Goal: Information Seeking & Learning: Learn about a topic

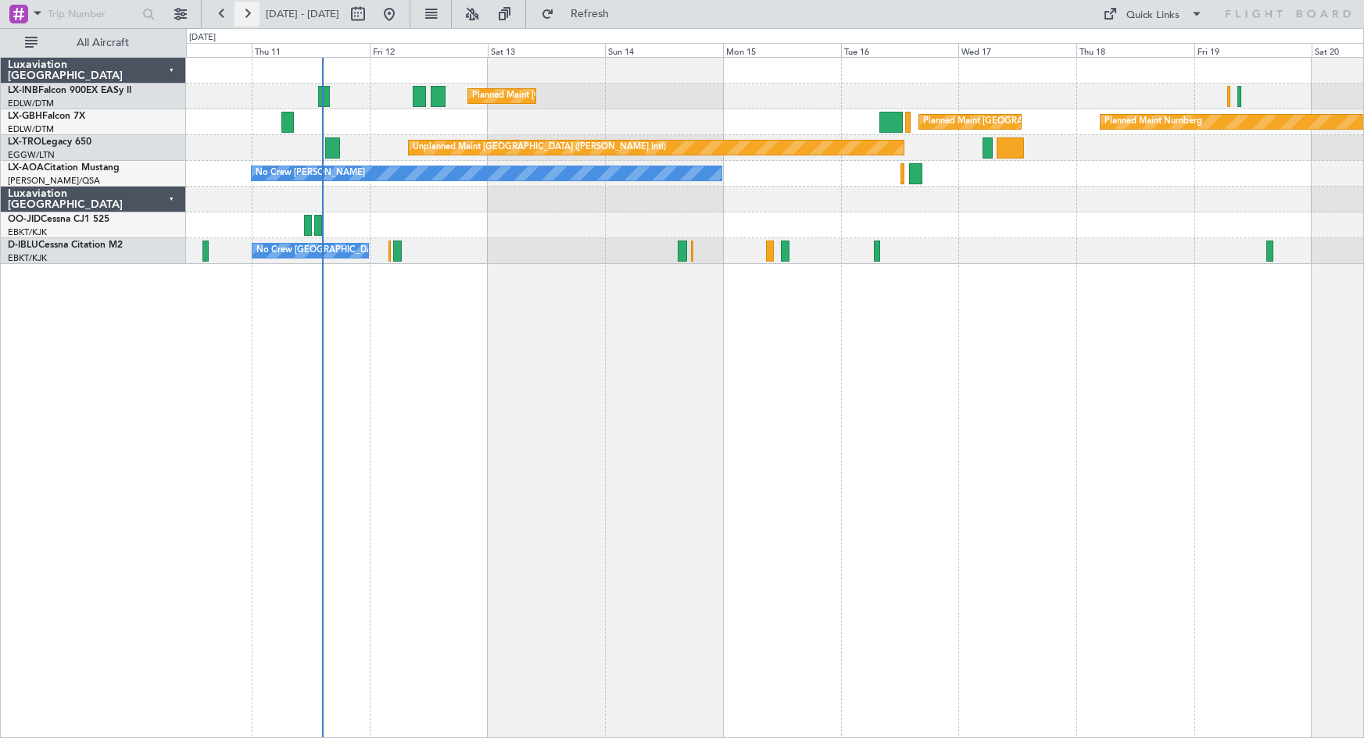
click at [240, 13] on button at bounding box center [246, 14] width 25 height 25
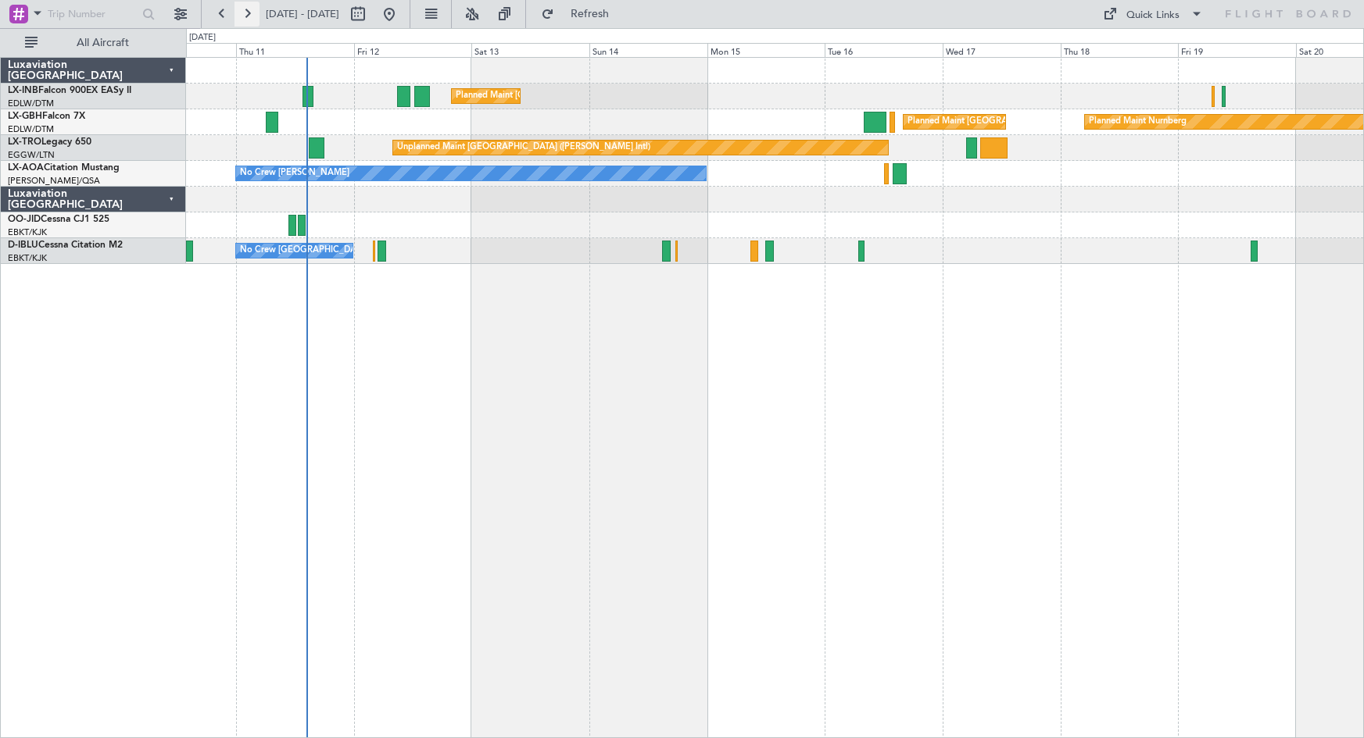
click at [240, 13] on button at bounding box center [246, 14] width 25 height 25
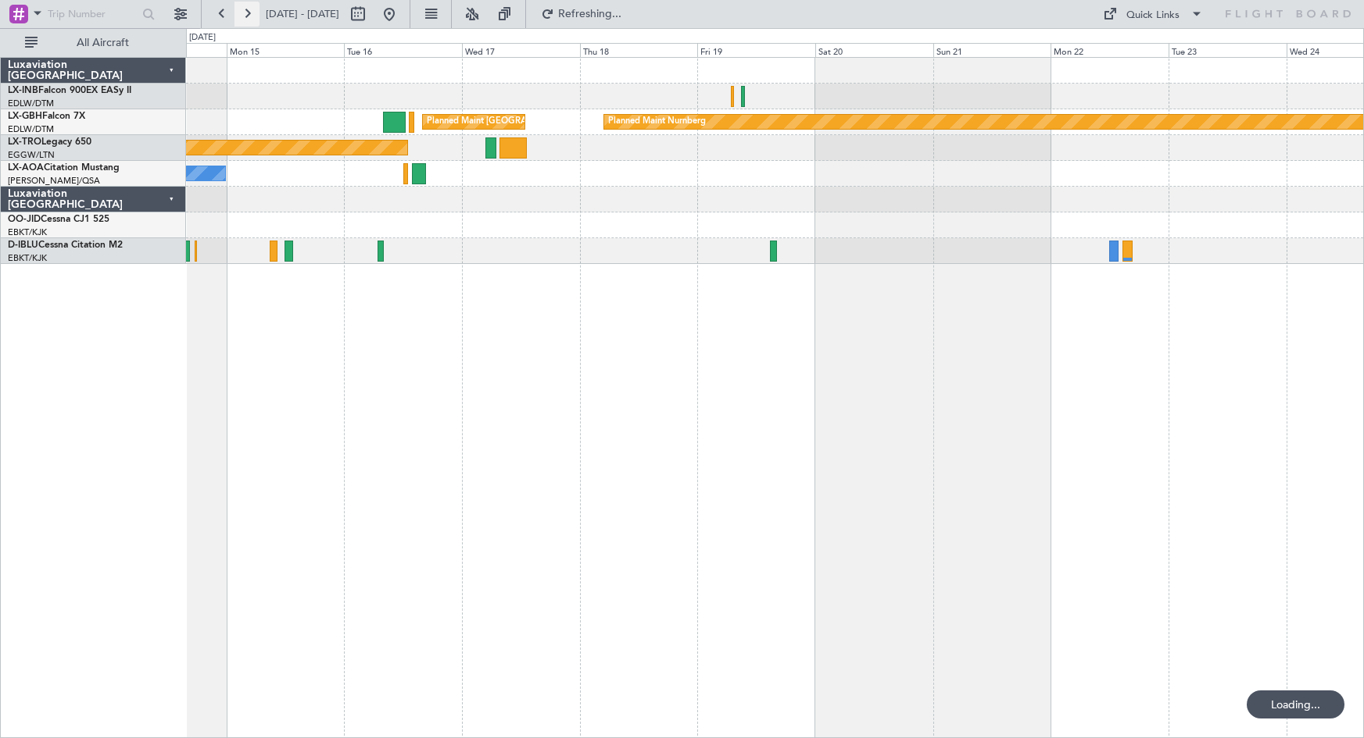
click at [240, 13] on button at bounding box center [246, 14] width 25 height 25
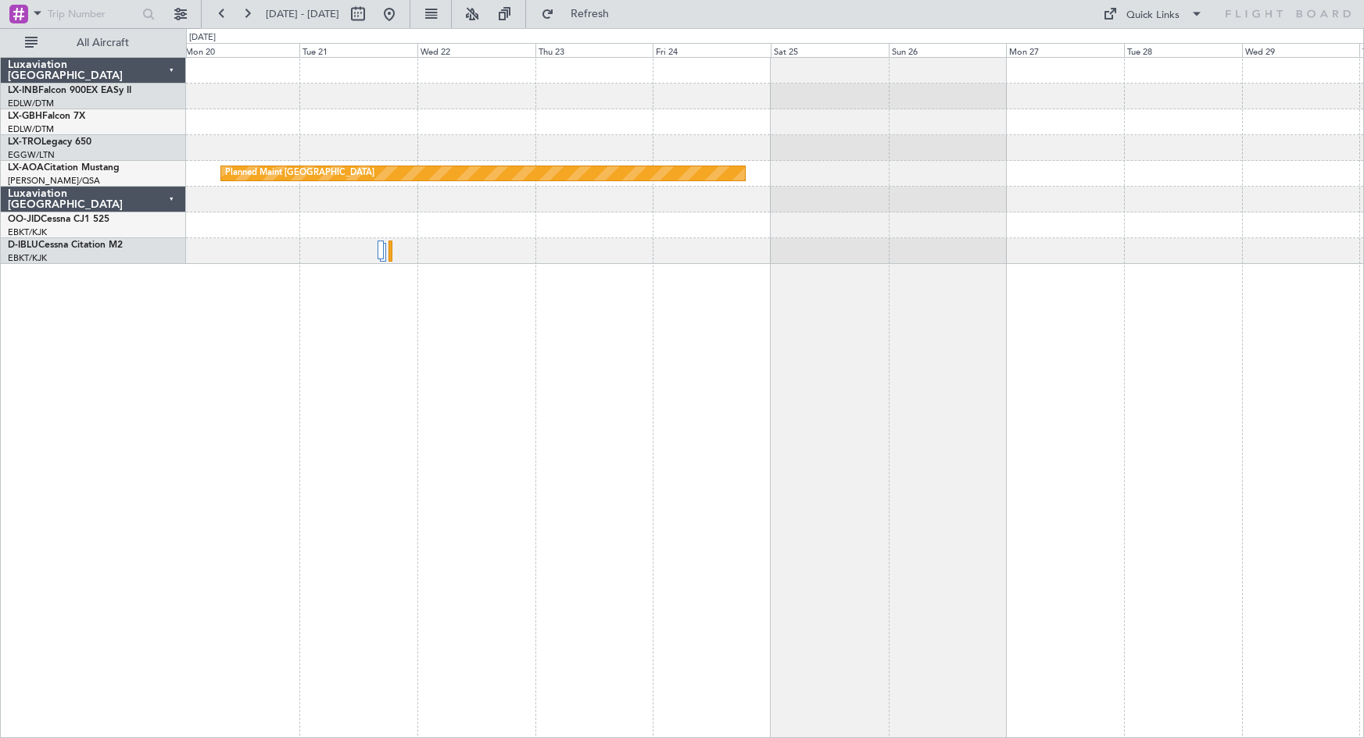
click at [445, 426] on div "Planned Maint [GEOGRAPHIC_DATA] No Crew Sabadell" at bounding box center [775, 397] width 1178 height 681
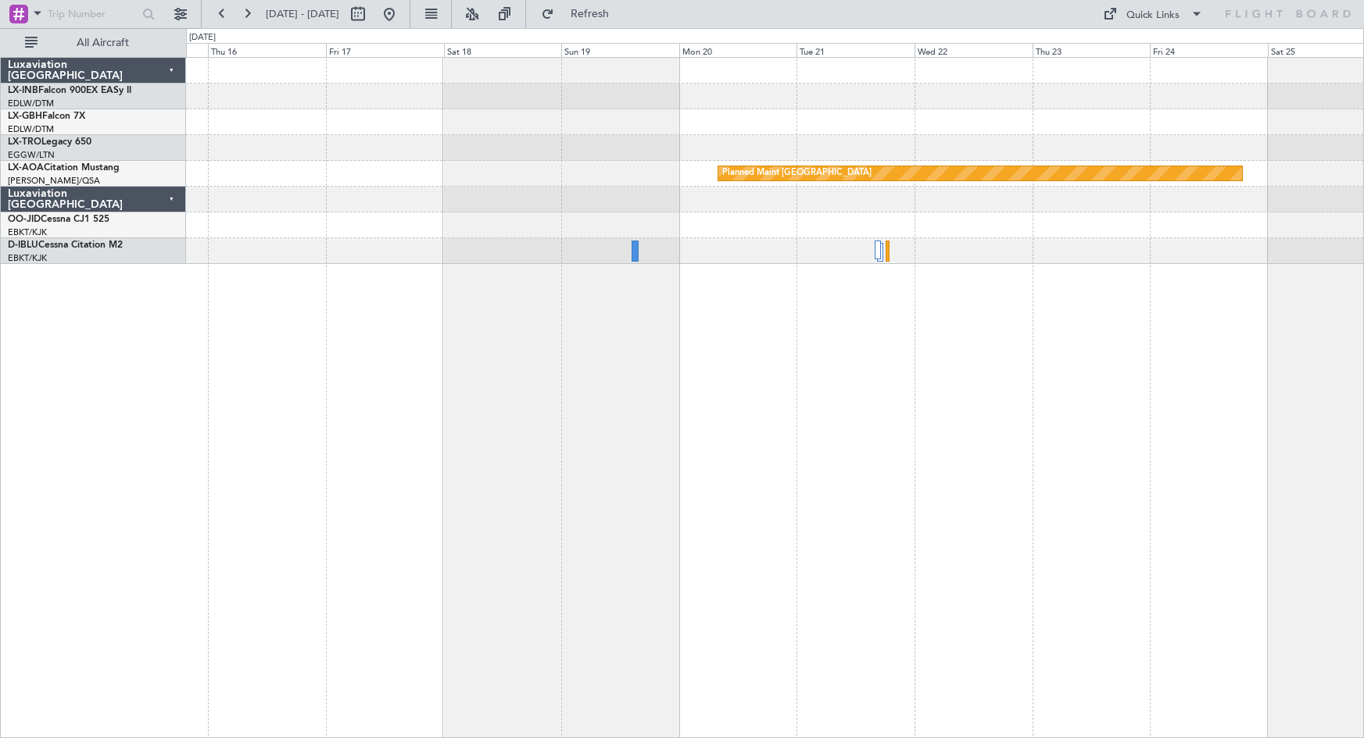
click at [856, 482] on div "Planned Maint Nurnberg Planned Maint [GEOGRAPHIC_DATA]" at bounding box center [775, 397] width 1178 height 681
click at [623, 9] on span "Refresh" at bounding box center [590, 14] width 66 height 11
click at [402, 14] on button at bounding box center [389, 14] width 25 height 25
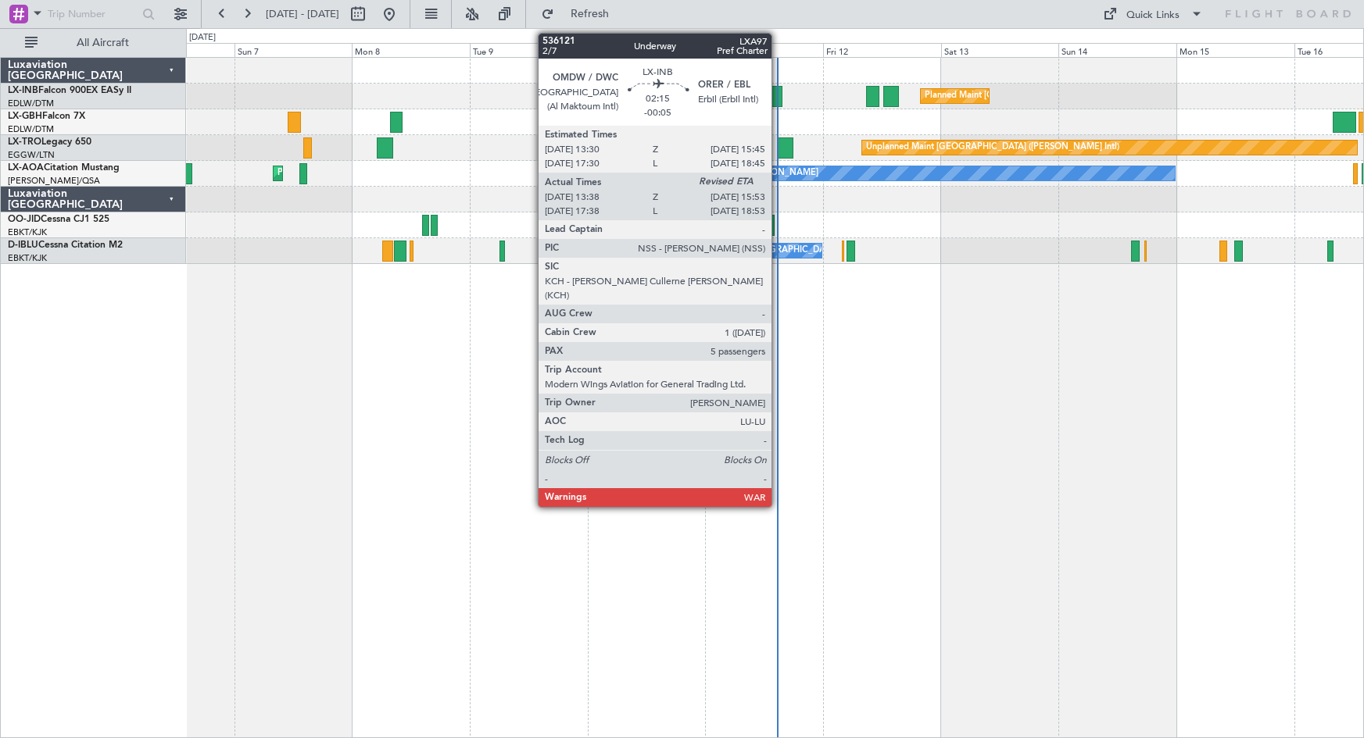
click at [778, 92] on div at bounding box center [777, 96] width 12 height 21
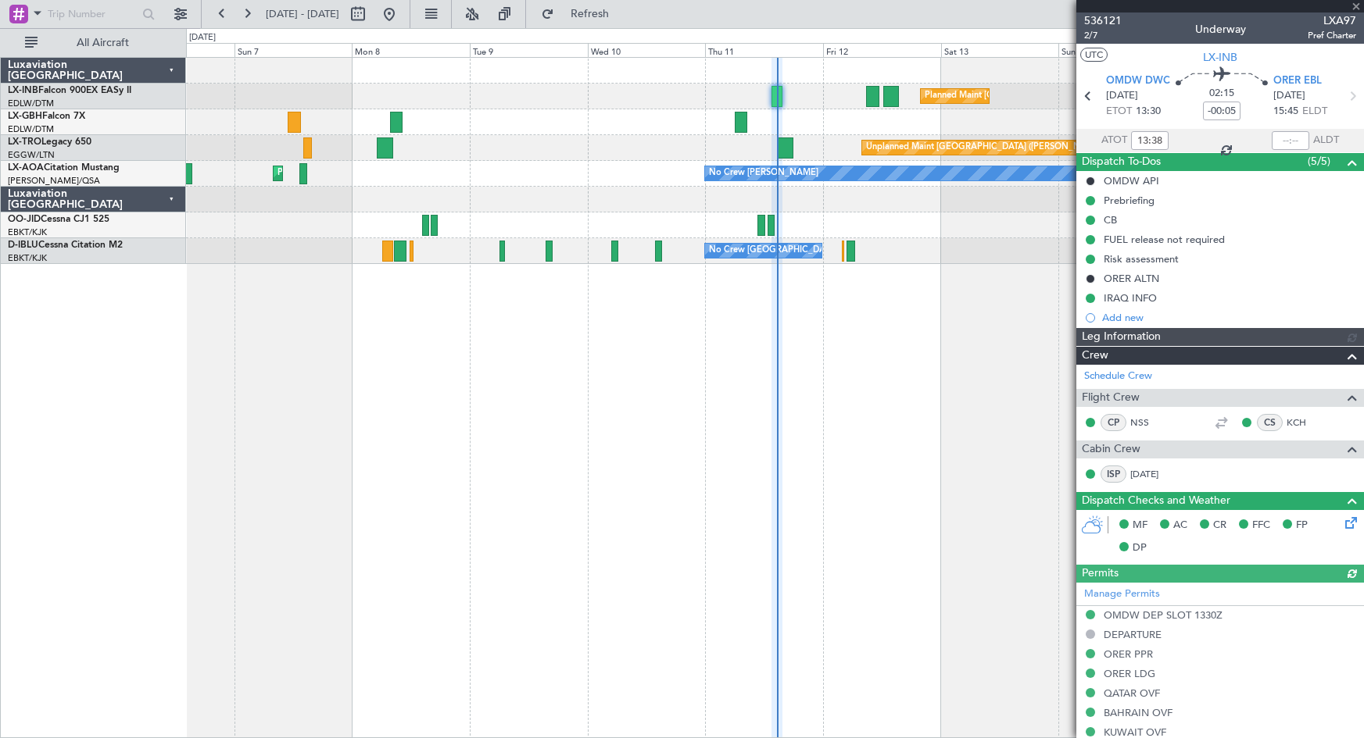
scroll to position [499, 0]
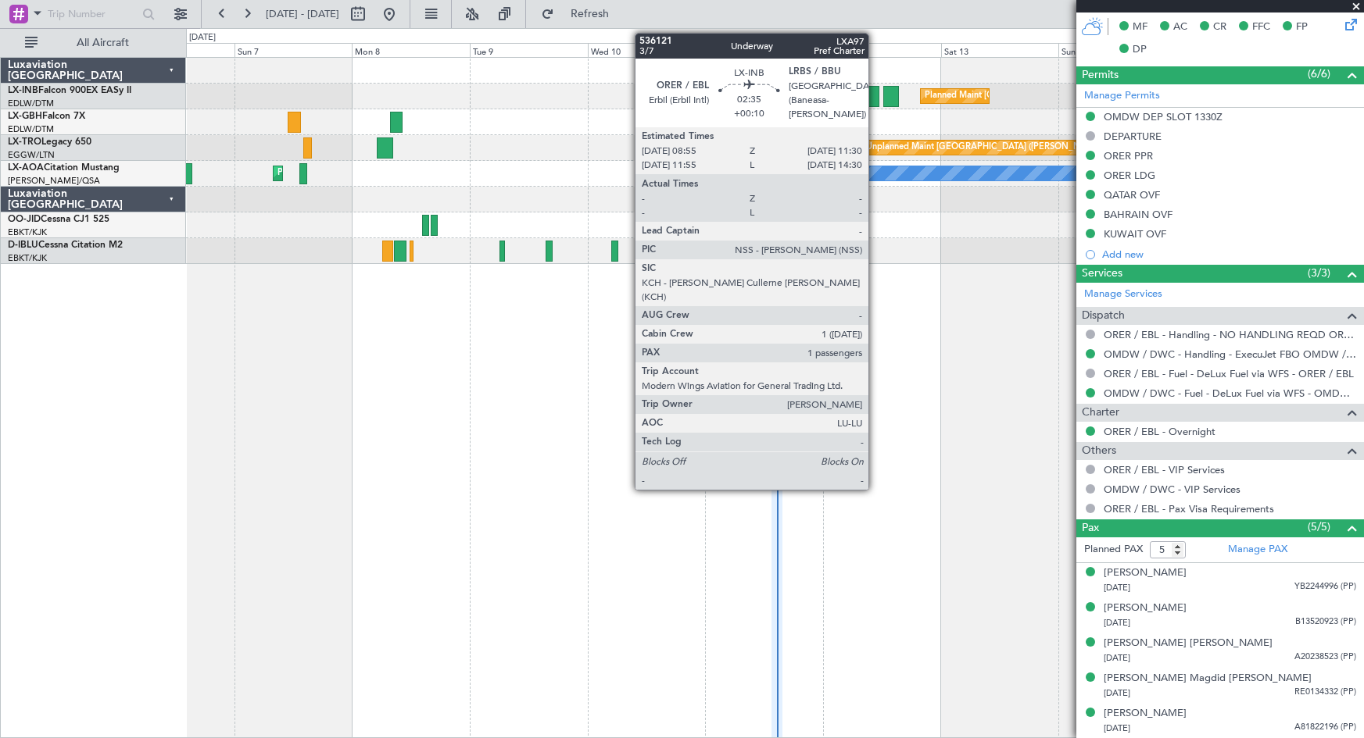
click at [875, 105] on div at bounding box center [872, 96] width 13 height 21
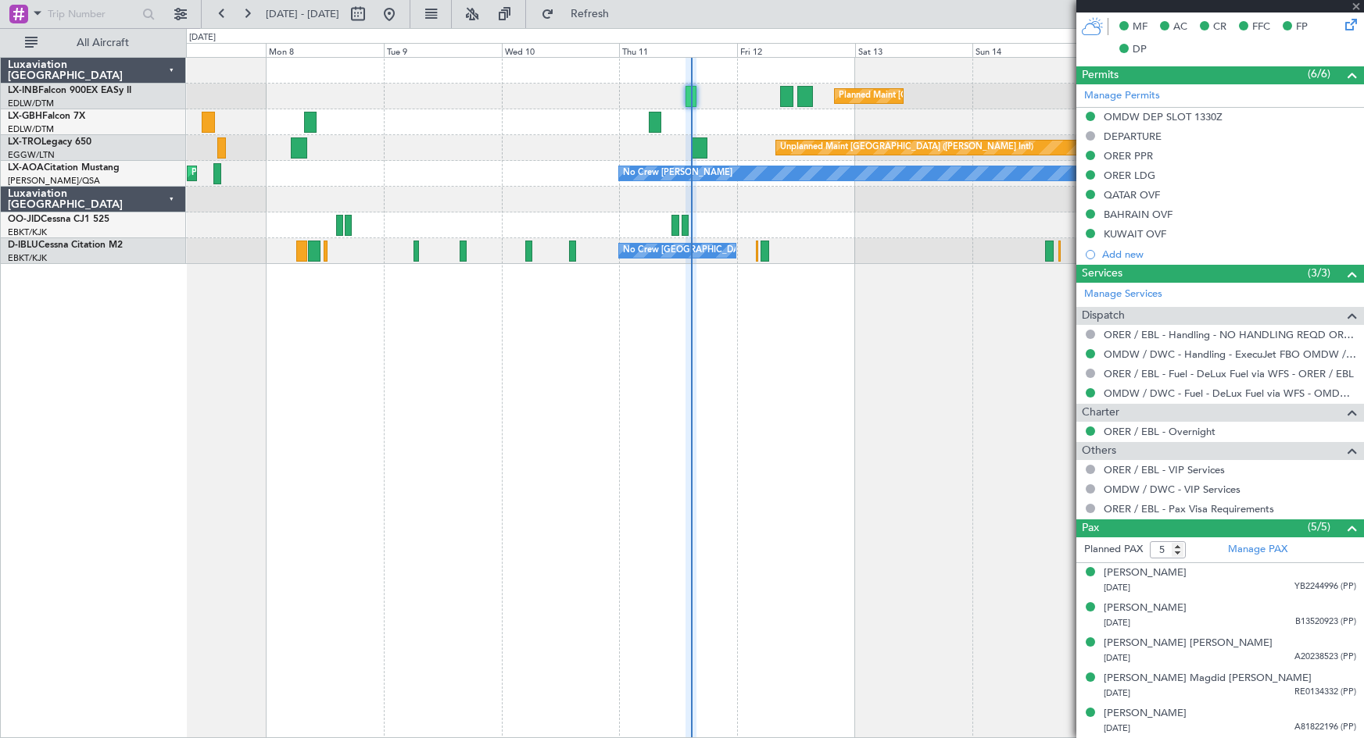
type input "+00:10"
type input "1"
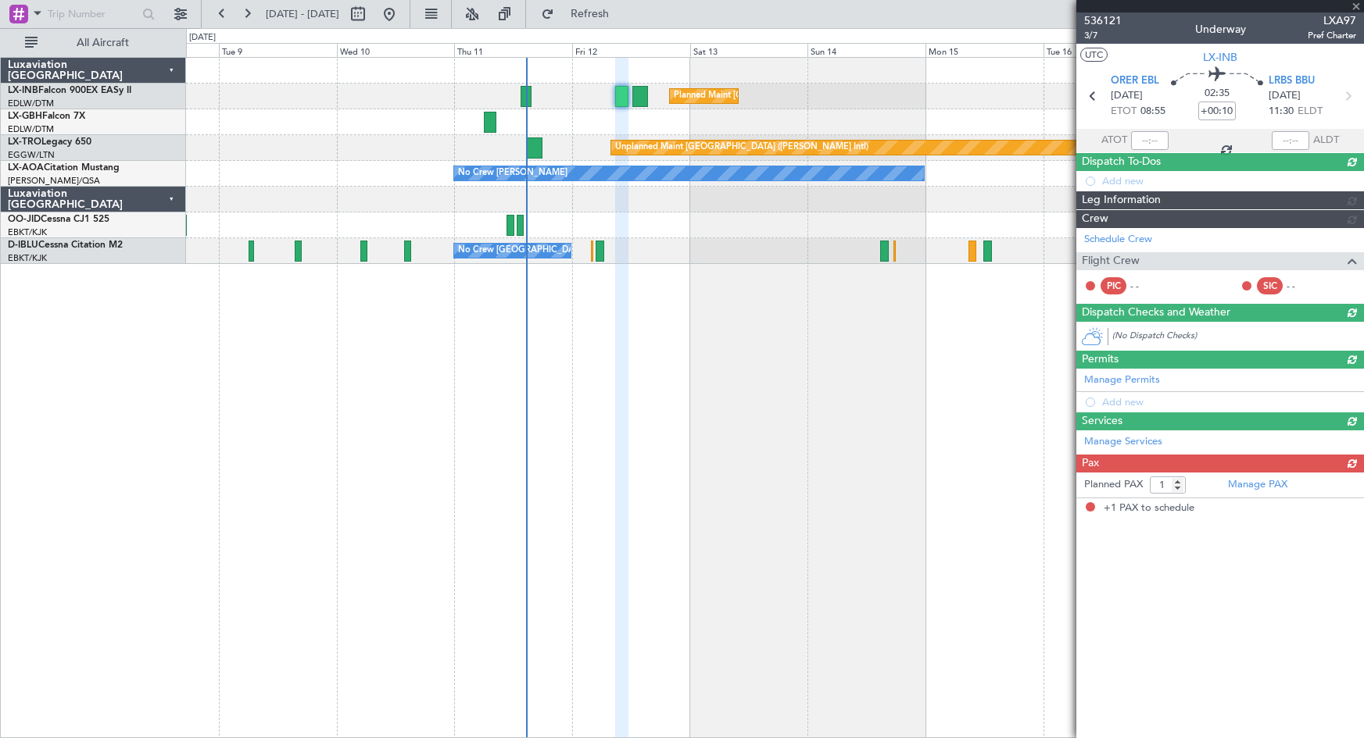
click at [742, 131] on div "Planned Maint [GEOGRAPHIC_DATA] ([GEOGRAPHIC_DATA]) Planned Maint Nurnberg Plan…" at bounding box center [774, 122] width 1177 height 26
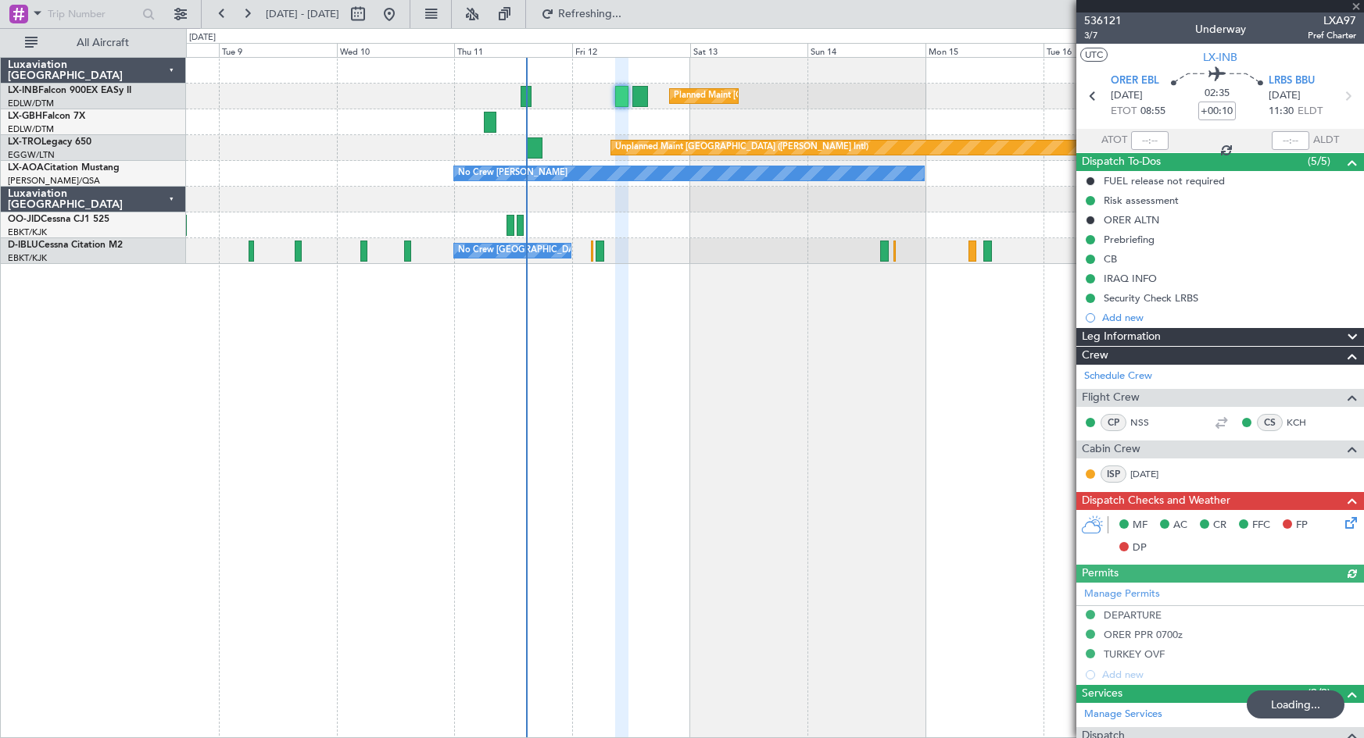
scroll to position [280, 0]
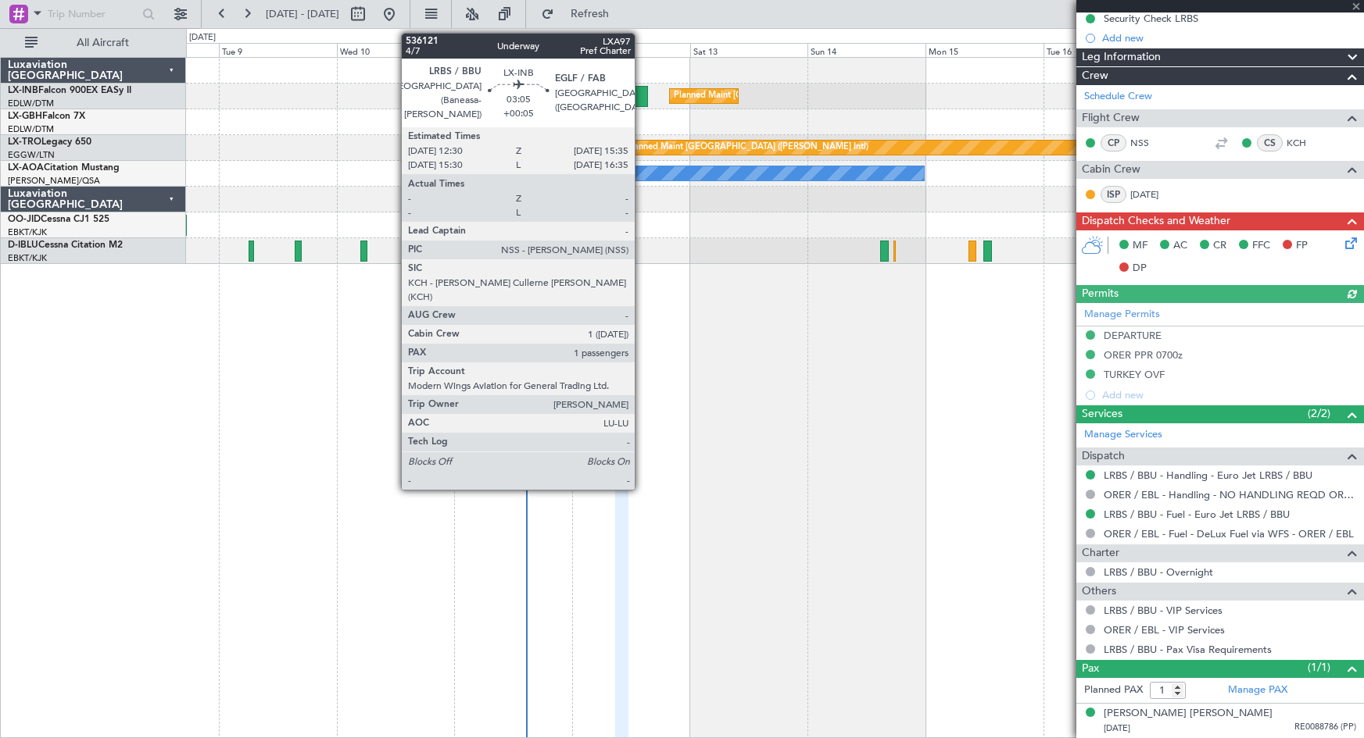
click at [642, 98] on div at bounding box center [640, 96] width 16 height 21
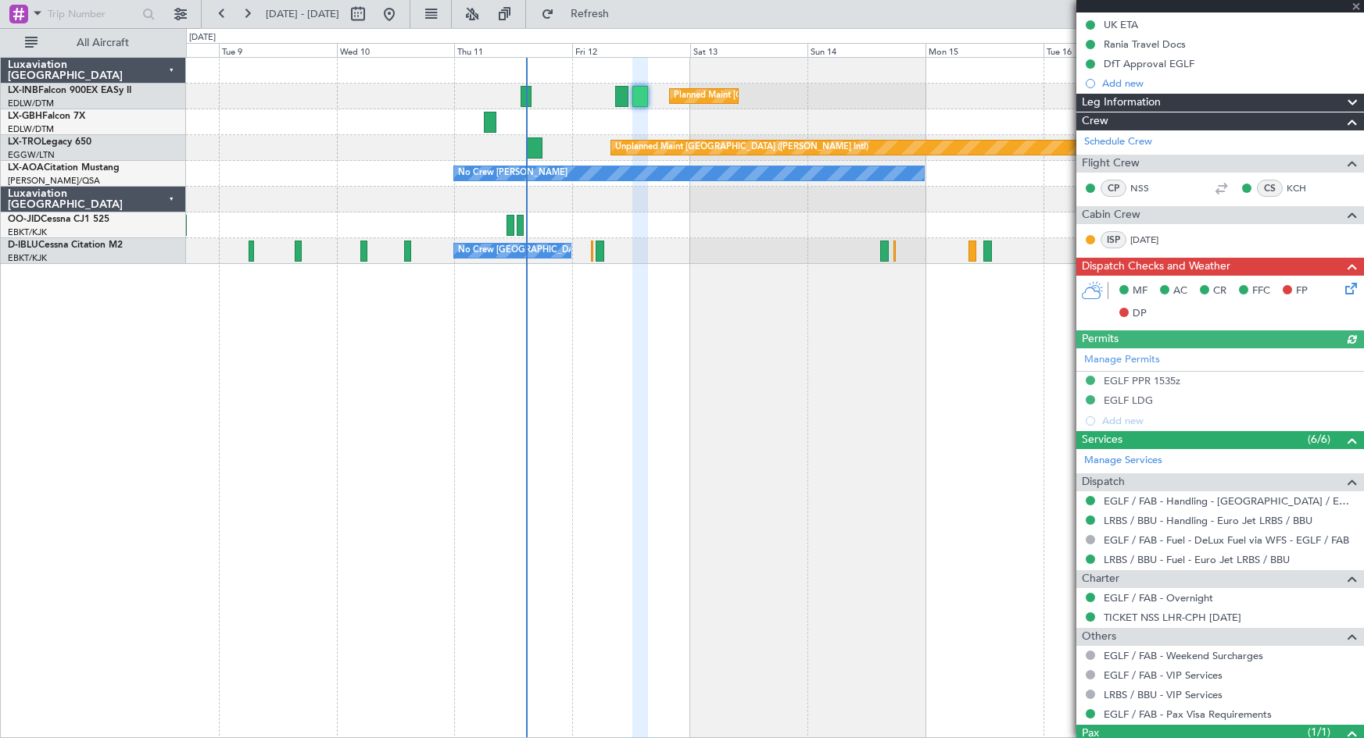
scroll to position [299, 0]
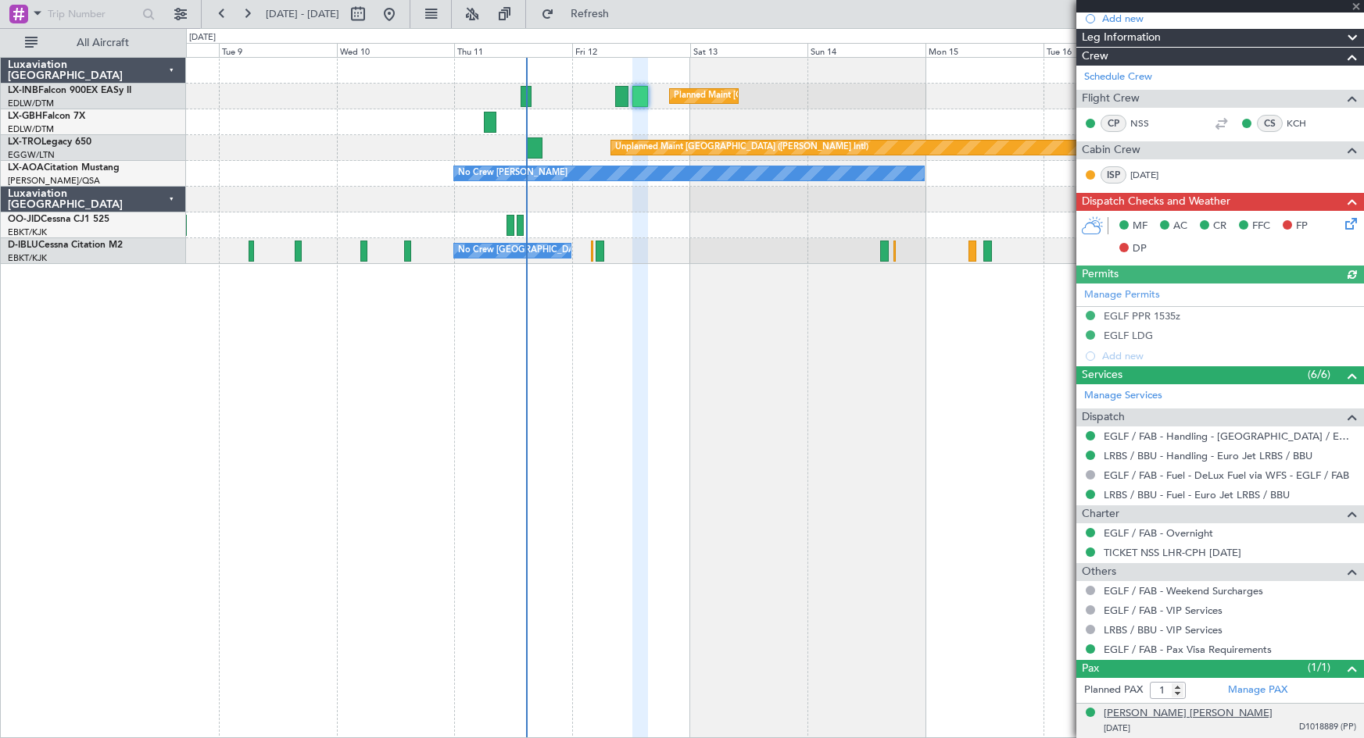
click at [1244, 717] on div "[PERSON_NAME] [PERSON_NAME]" at bounding box center [1187, 714] width 169 height 16
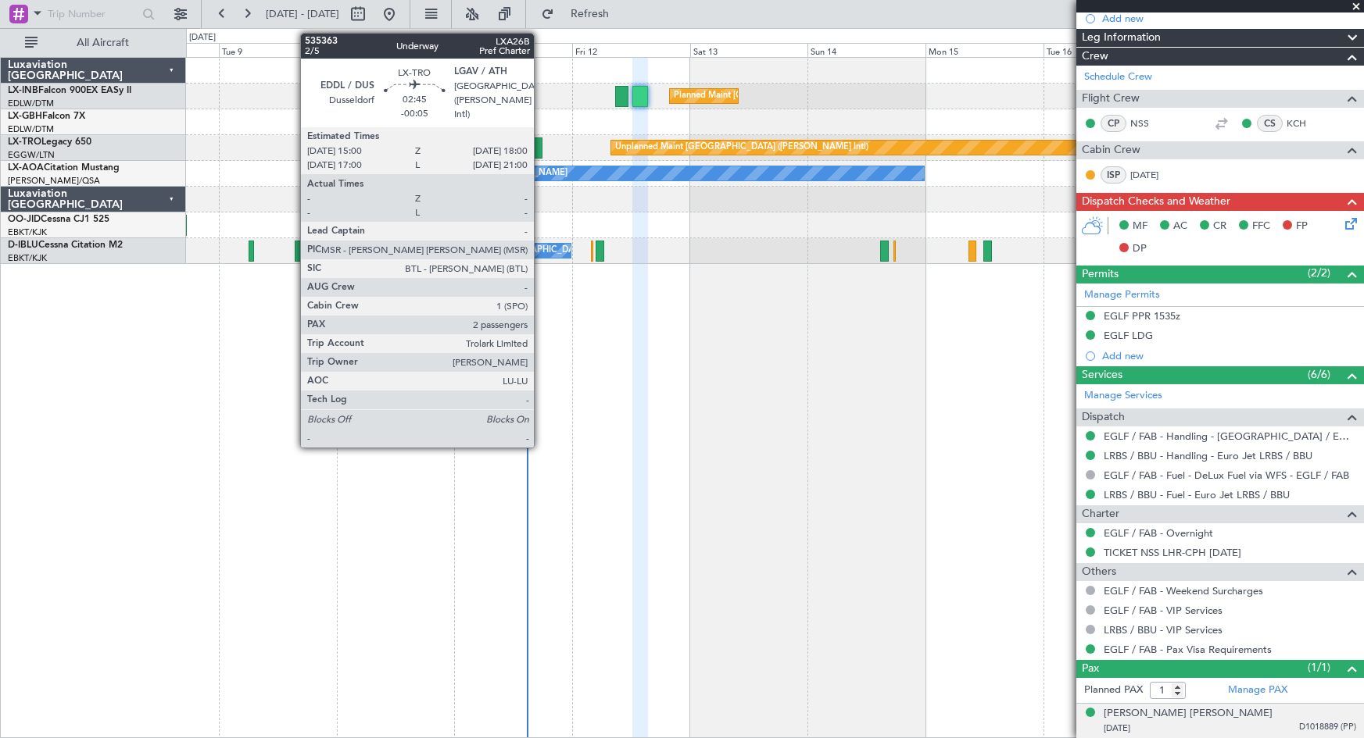
click at [541, 153] on div at bounding box center [534, 148] width 15 height 21
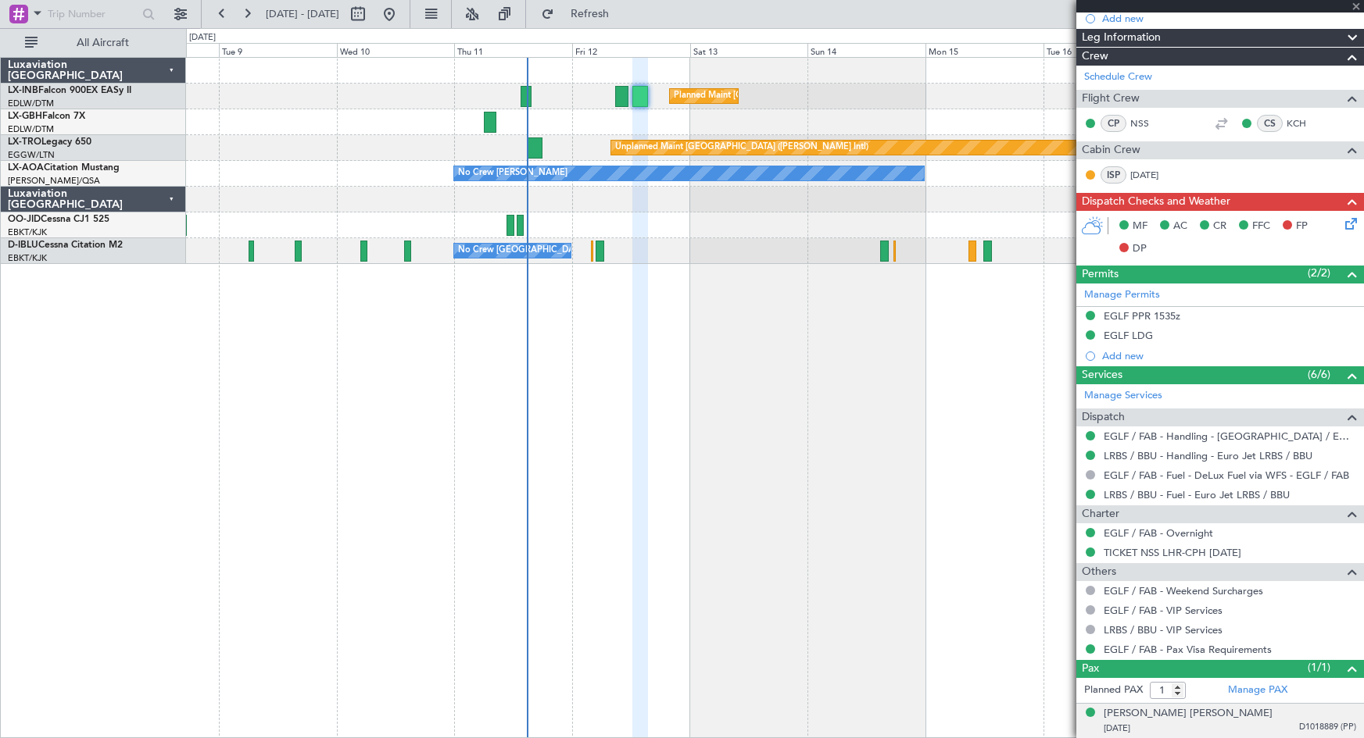
click at [530, 150] on div at bounding box center [534, 148] width 15 height 21
type input "-00:05"
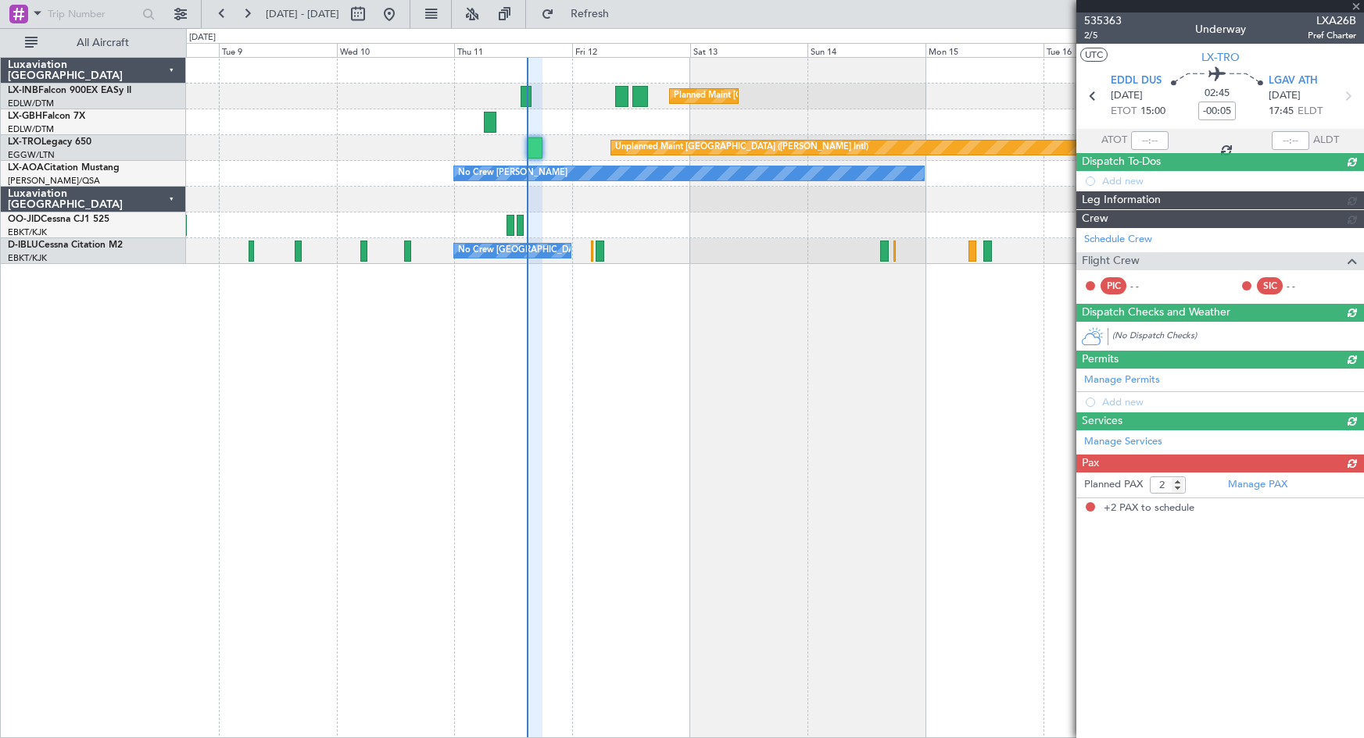
scroll to position [0, 0]
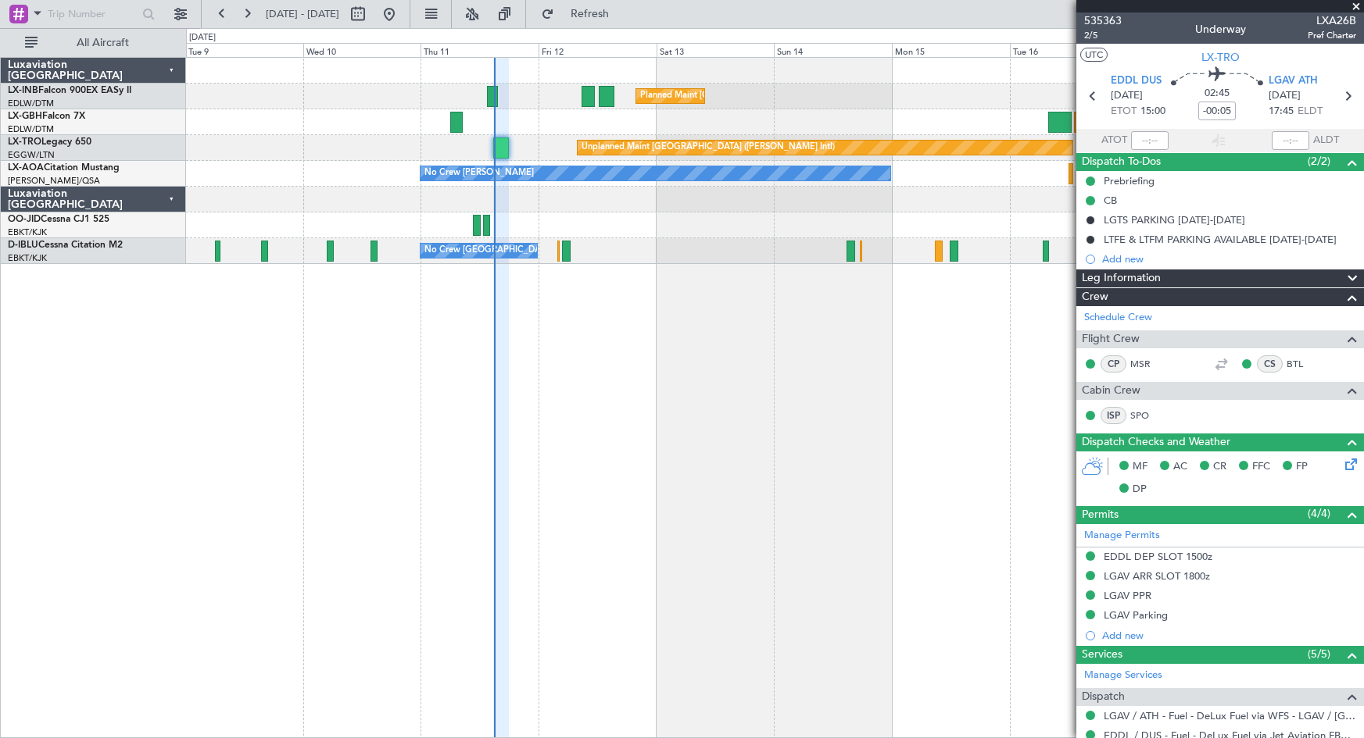
click at [518, 482] on div "Planned Maint [GEOGRAPHIC_DATA] ([GEOGRAPHIC_DATA]) Planned Maint Nurnberg Plan…" at bounding box center [775, 397] width 1178 height 681
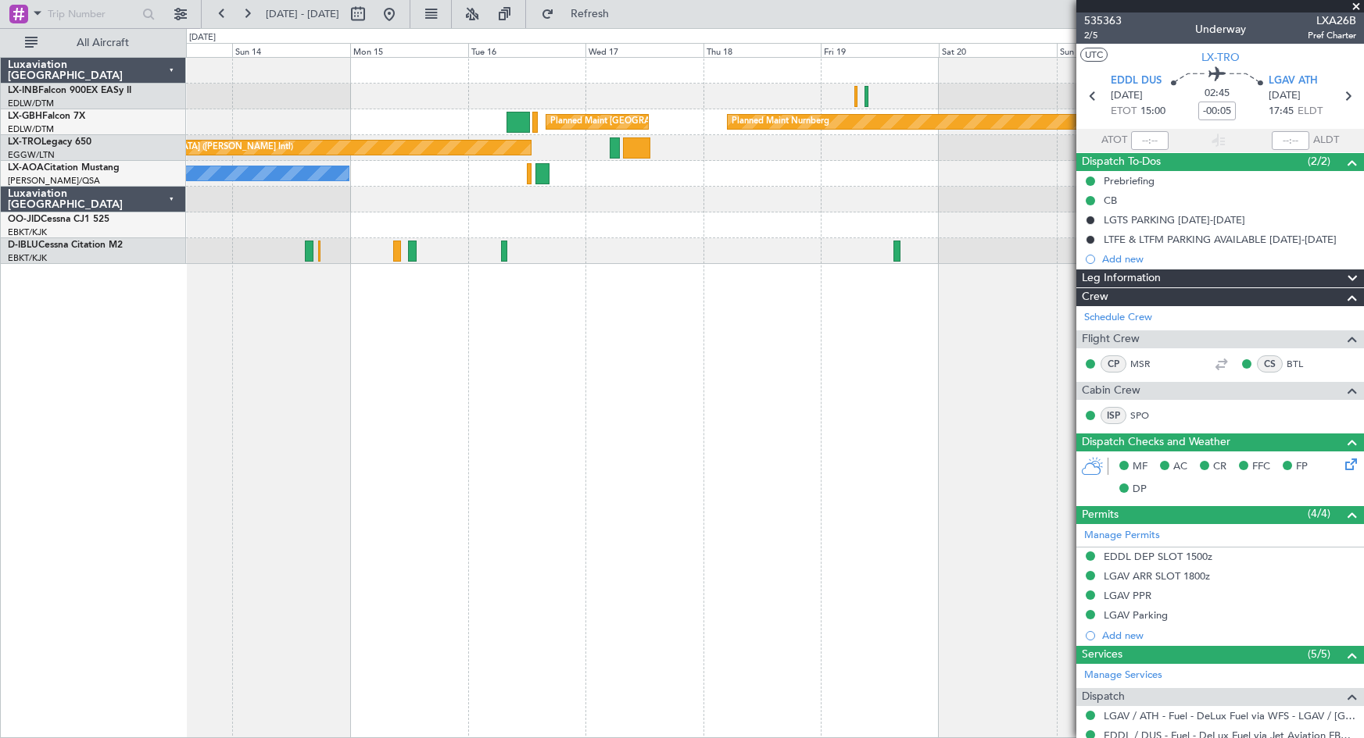
click at [511, 466] on div "Planned Maint [GEOGRAPHIC_DATA] ([GEOGRAPHIC_DATA]) Planned Maint Nurnberg Plan…" at bounding box center [775, 397] width 1178 height 681
click at [1358, 5] on span at bounding box center [1356, 7] width 16 height 14
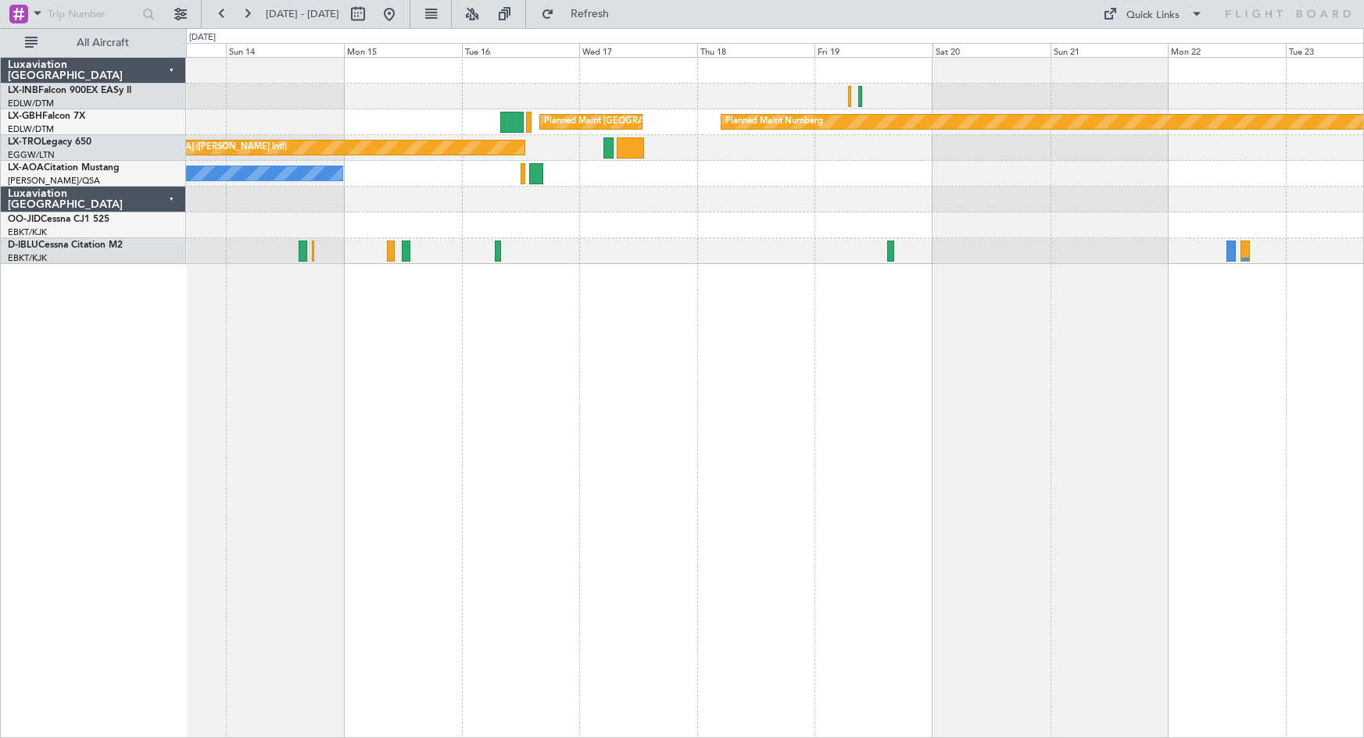
type input "0"
click at [402, 9] on button at bounding box center [389, 14] width 25 height 25
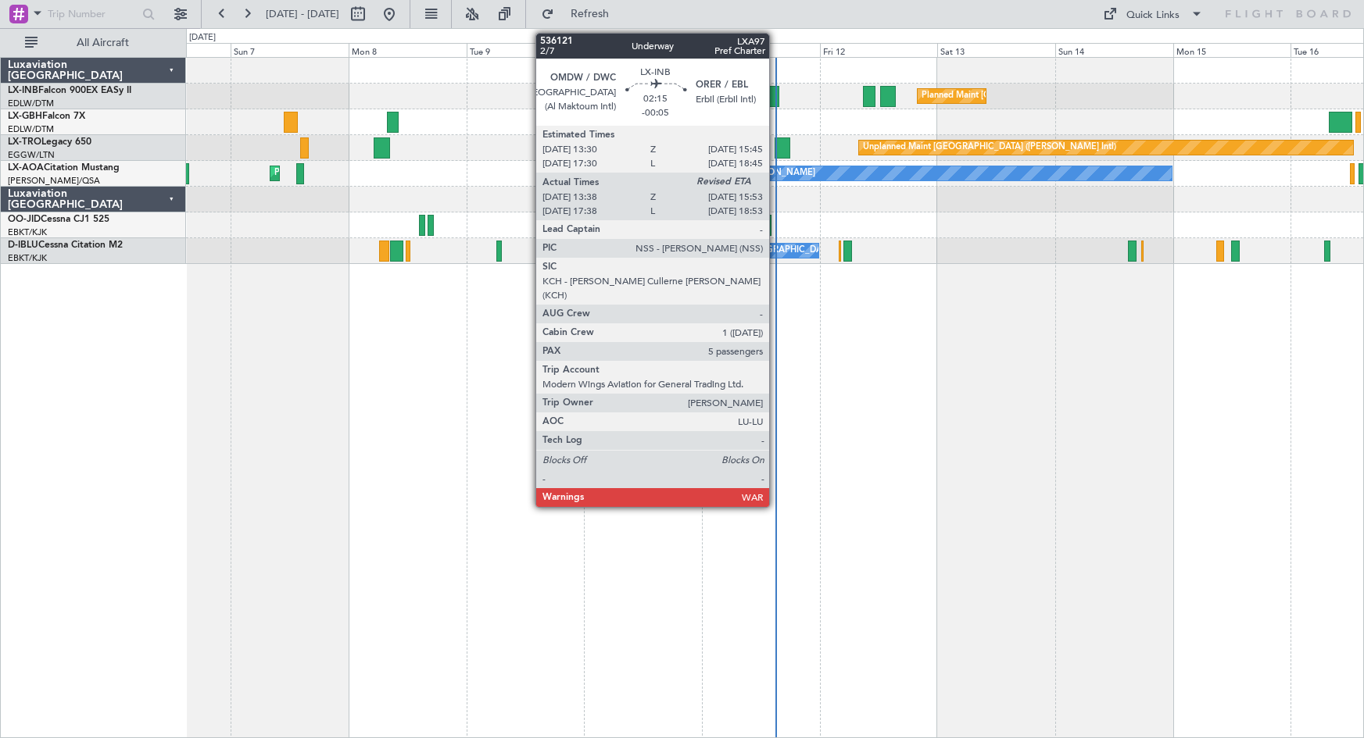
click at [776, 93] on div at bounding box center [774, 96] width 12 height 21
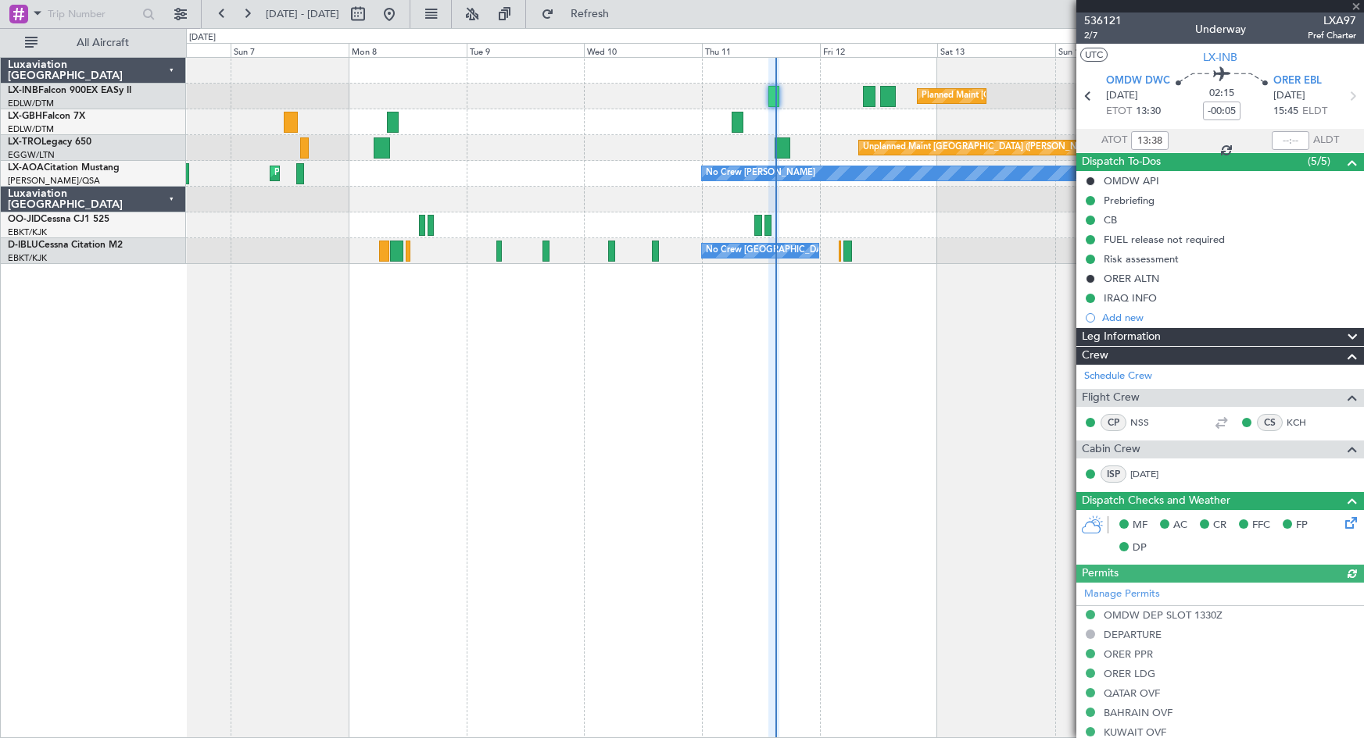
scroll to position [499, 0]
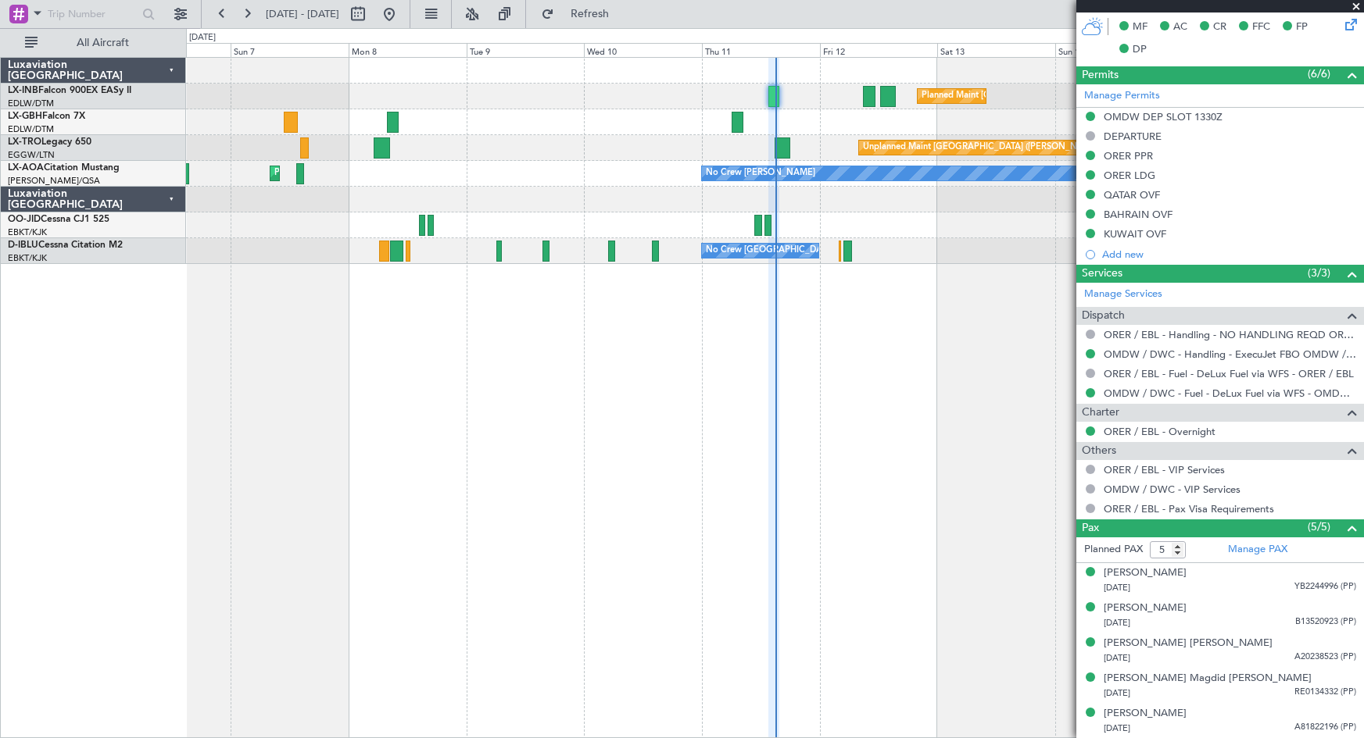
click at [1360, 3] on span at bounding box center [1356, 7] width 16 height 14
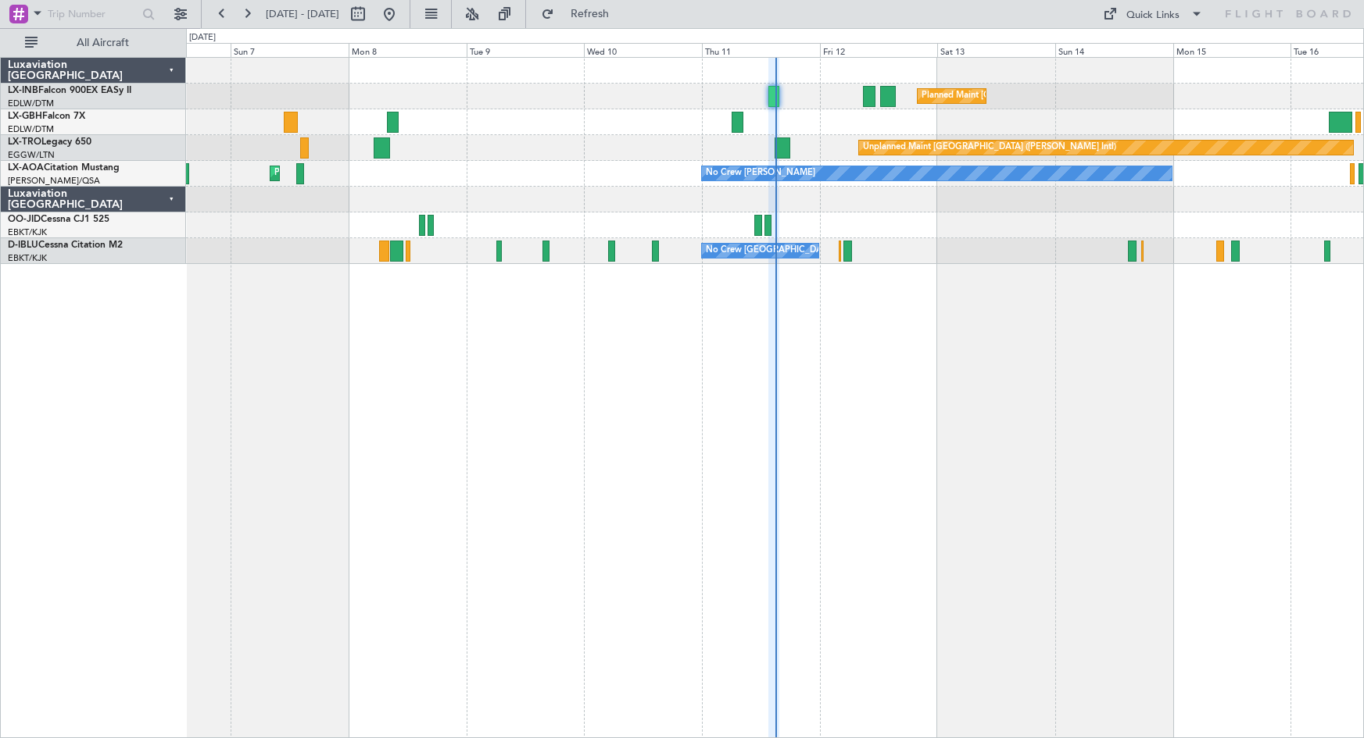
type input "0"
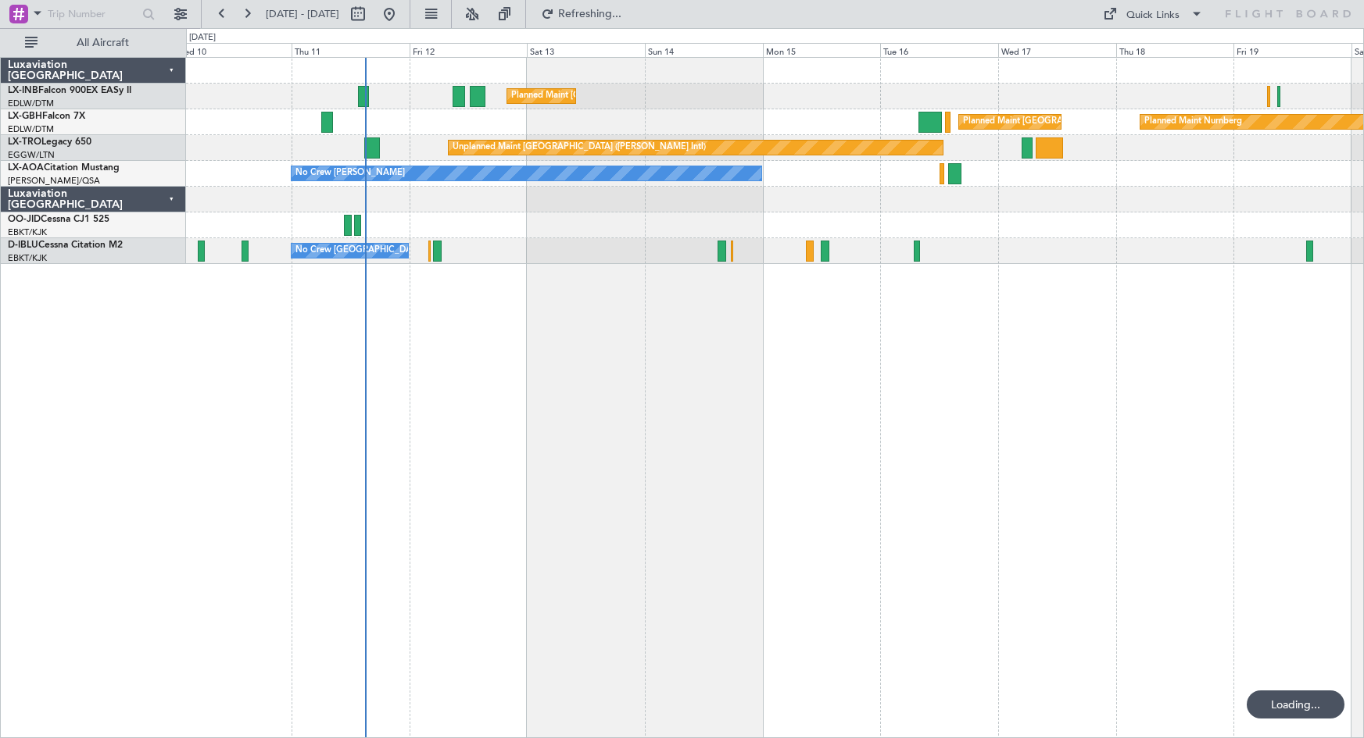
click at [435, 426] on div "Planned Maint [GEOGRAPHIC_DATA] ([GEOGRAPHIC_DATA]) Planned Maint [GEOGRAPHIC_D…" at bounding box center [775, 397] width 1178 height 681
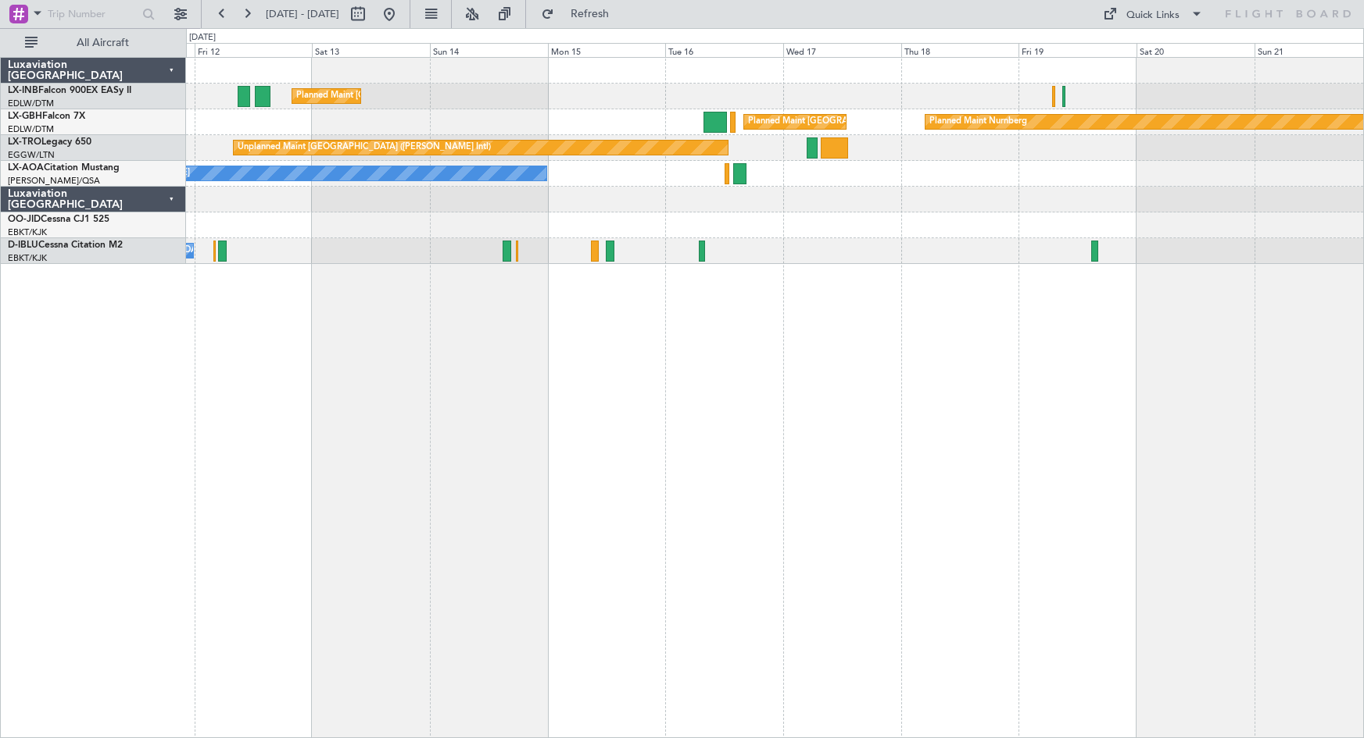
click at [390, 349] on div "Planned Maint [GEOGRAPHIC_DATA] ([GEOGRAPHIC_DATA]) Planned Maint Nurnberg Plan…" at bounding box center [775, 397] width 1178 height 681
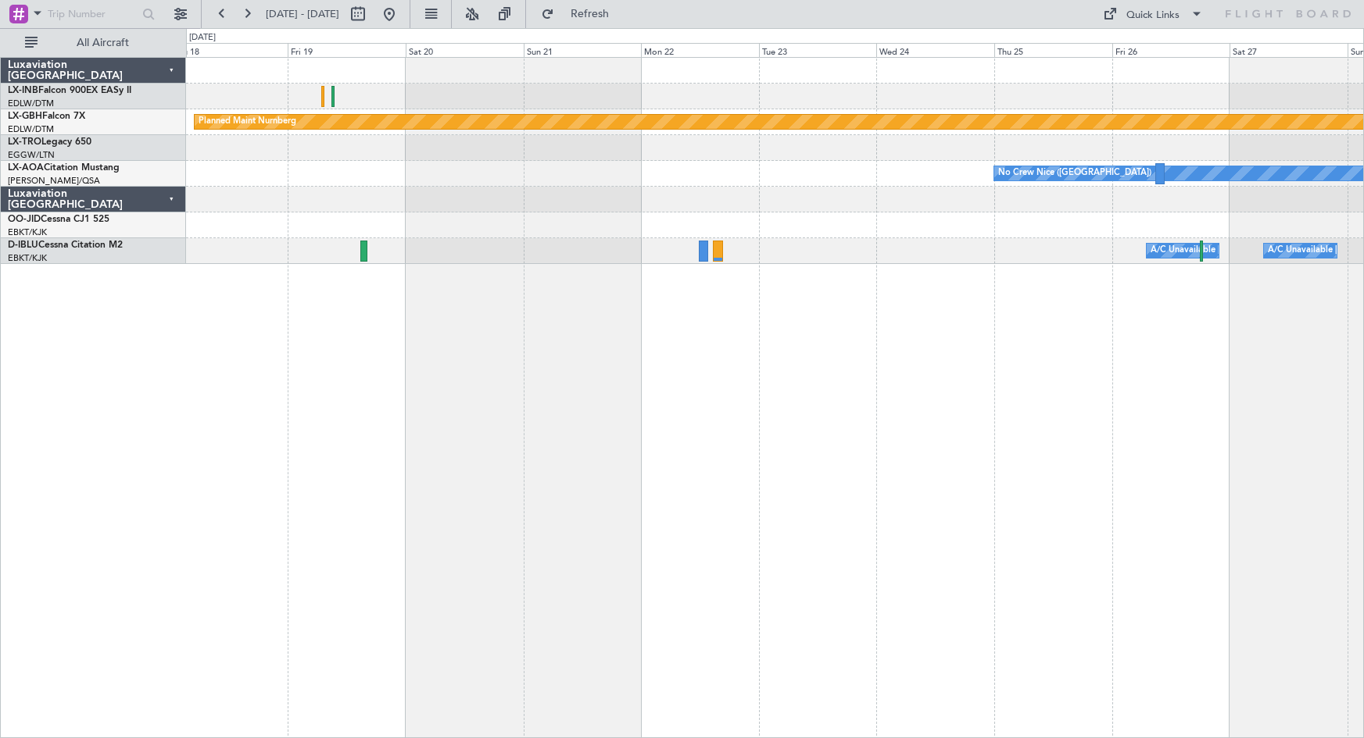
click at [546, 314] on div "Planned Maint Nurnberg Planned Maint [GEOGRAPHIC_DATA] ([GEOGRAPHIC_DATA]) Unpl…" at bounding box center [775, 397] width 1178 height 681
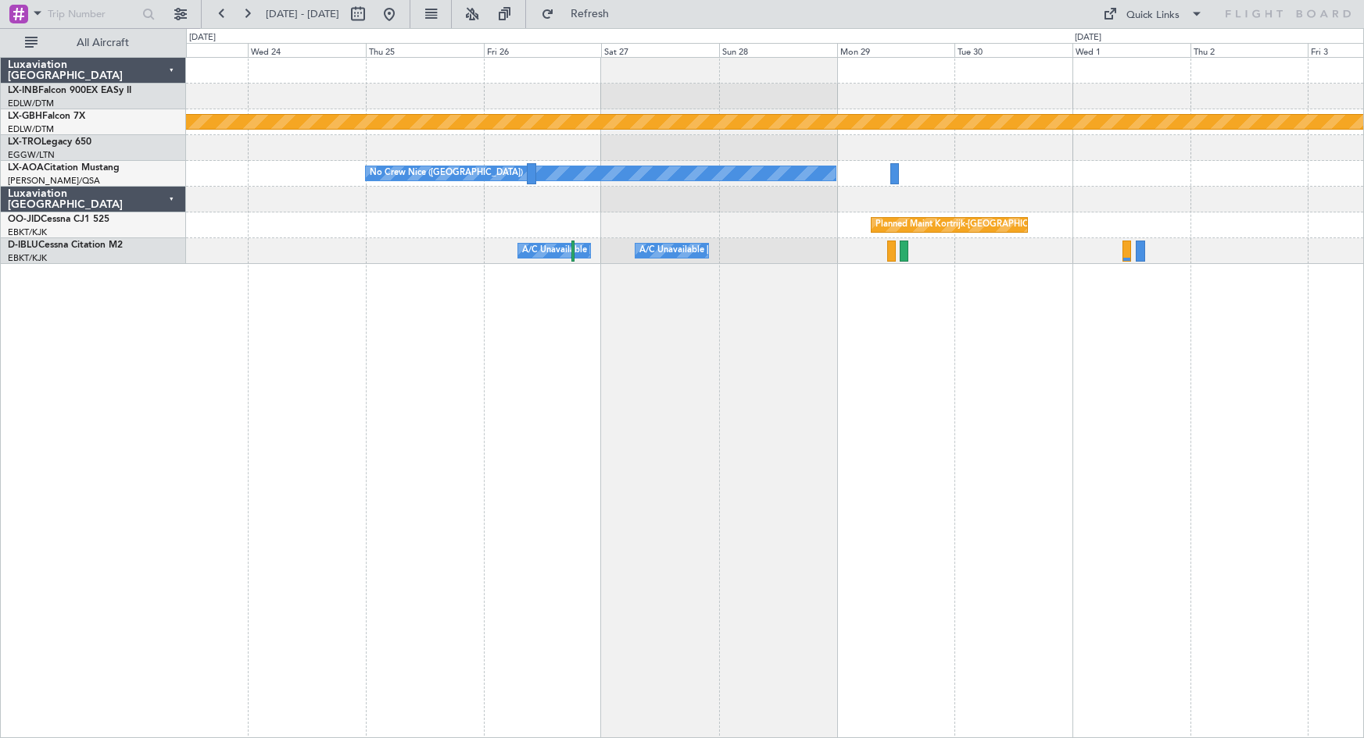
click at [298, 418] on div "Planned Maint Nurnberg No [GEOGRAPHIC_DATA] ([GEOGRAPHIC_DATA]) No Crew Sabadel…" at bounding box center [775, 397] width 1178 height 681
click at [402, 409] on div "Planned Maint Nurnberg No [GEOGRAPHIC_DATA] ([GEOGRAPHIC_DATA]) No Crew Sabadel…" at bounding box center [775, 397] width 1178 height 681
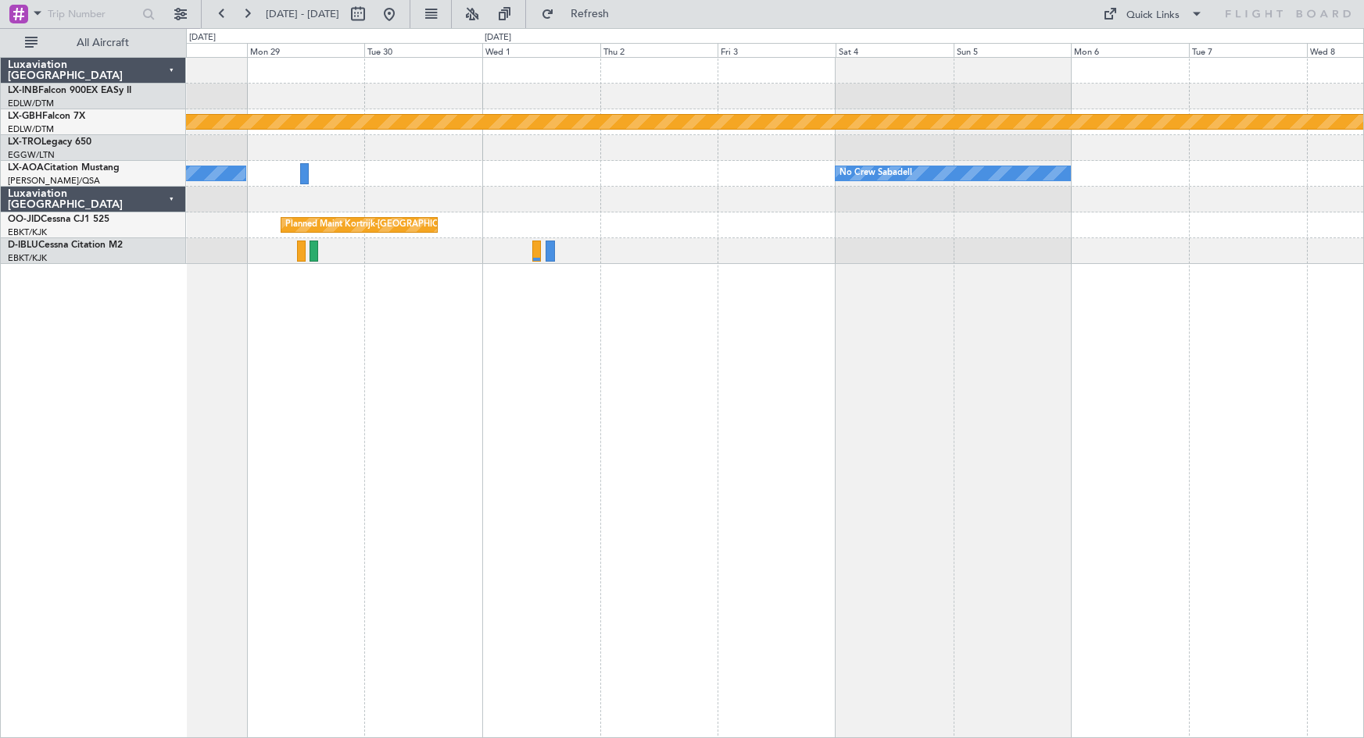
click at [1214, 492] on div "Planned Maint Nurnberg No [GEOGRAPHIC_DATA] ([GEOGRAPHIC_DATA]) No Crew Sabadel…" at bounding box center [775, 397] width 1178 height 681
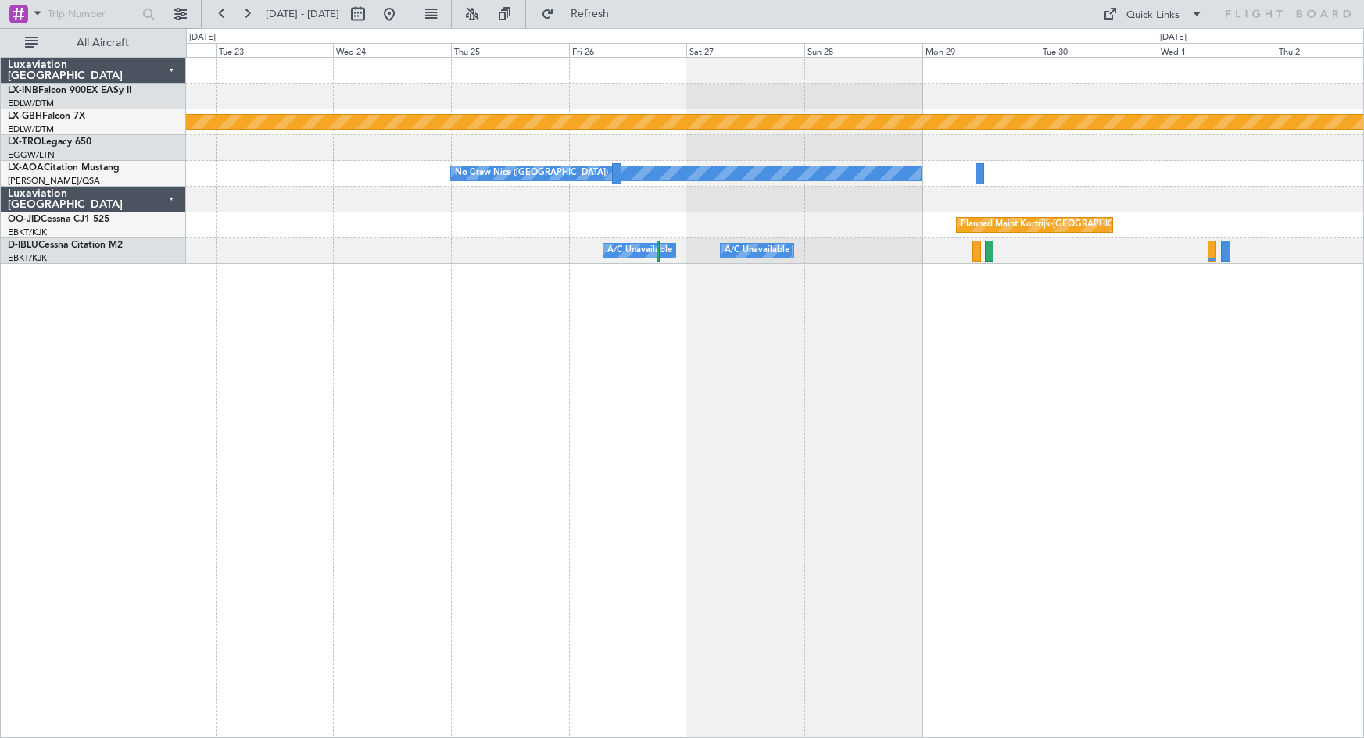
click at [1363, 437] on html "[DATE] - [DATE] Refresh Quick Links All Aircraft Planned Maint Nurnberg No [GEO…" at bounding box center [682, 369] width 1364 height 738
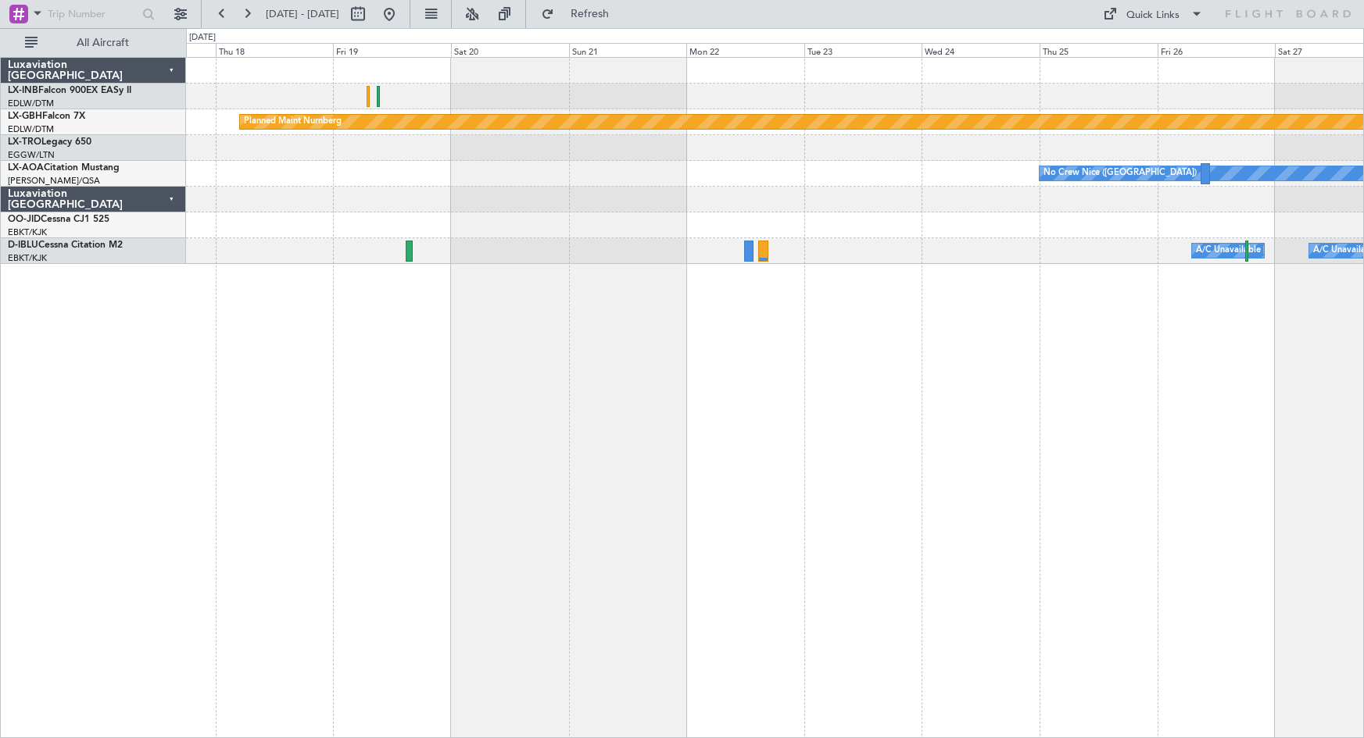
click at [1185, 432] on div "Planned Maint Nurnberg Planned Maint [GEOGRAPHIC_DATA] ([GEOGRAPHIC_DATA]) Unpl…" at bounding box center [775, 397] width 1178 height 681
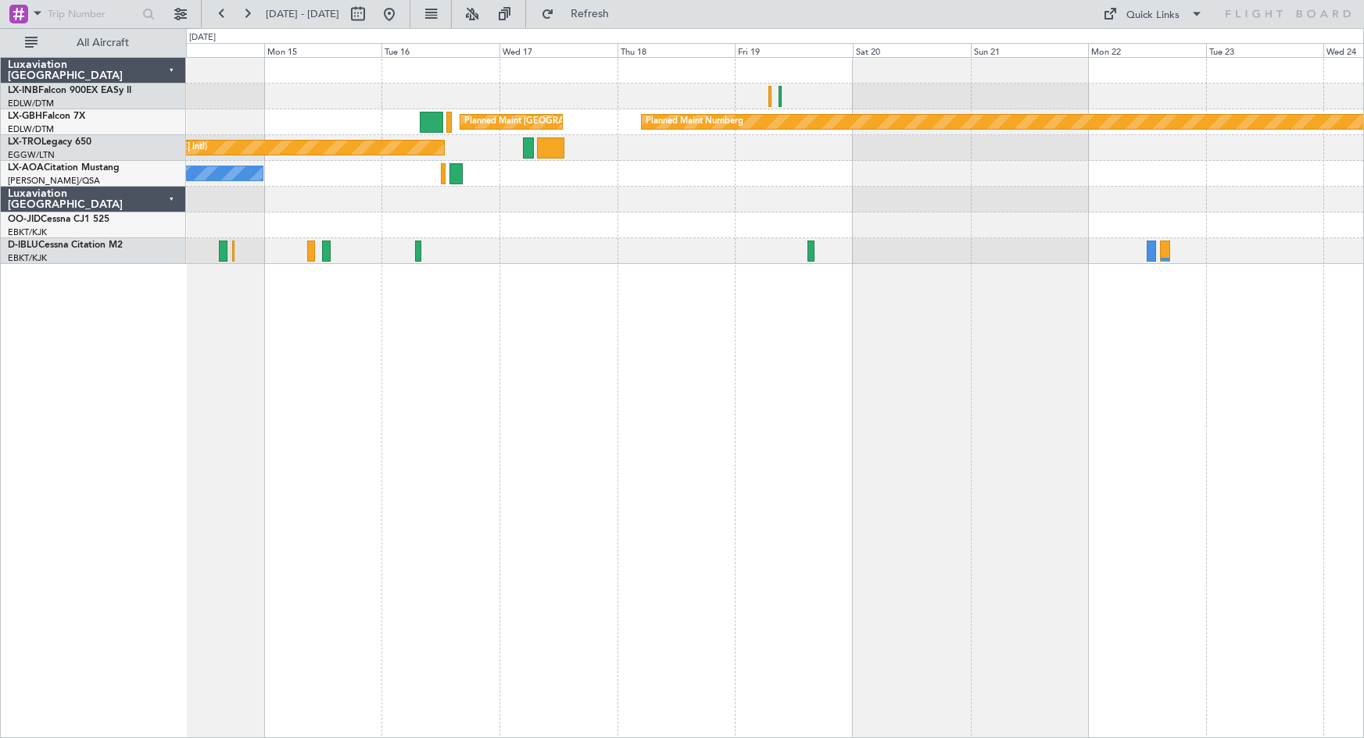
click at [1178, 424] on div "Planned Maint [GEOGRAPHIC_DATA] ([GEOGRAPHIC_DATA]) Planned Maint Nurnberg Plan…" at bounding box center [775, 397] width 1178 height 681
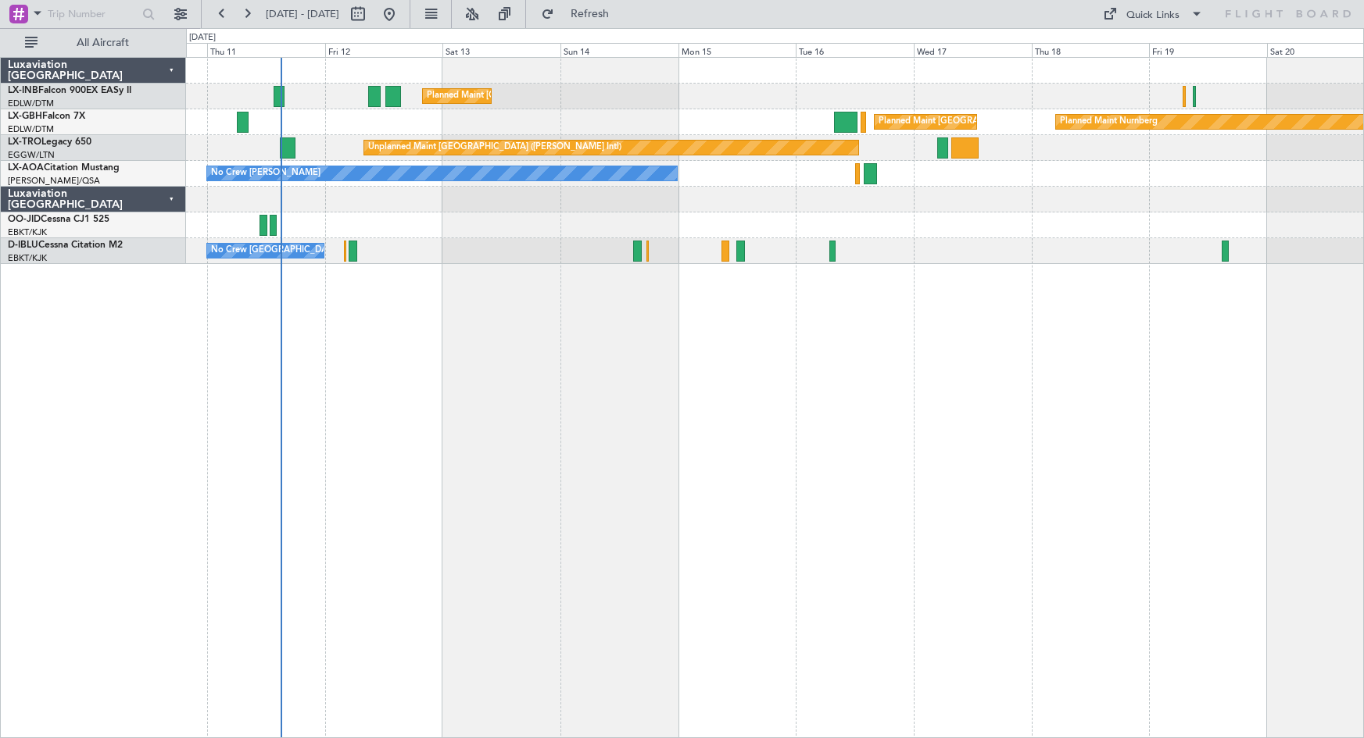
click at [931, 413] on div "Planned Maint [GEOGRAPHIC_DATA] ([GEOGRAPHIC_DATA]) Planned Maint Nurnberg Plan…" at bounding box center [775, 397] width 1178 height 681
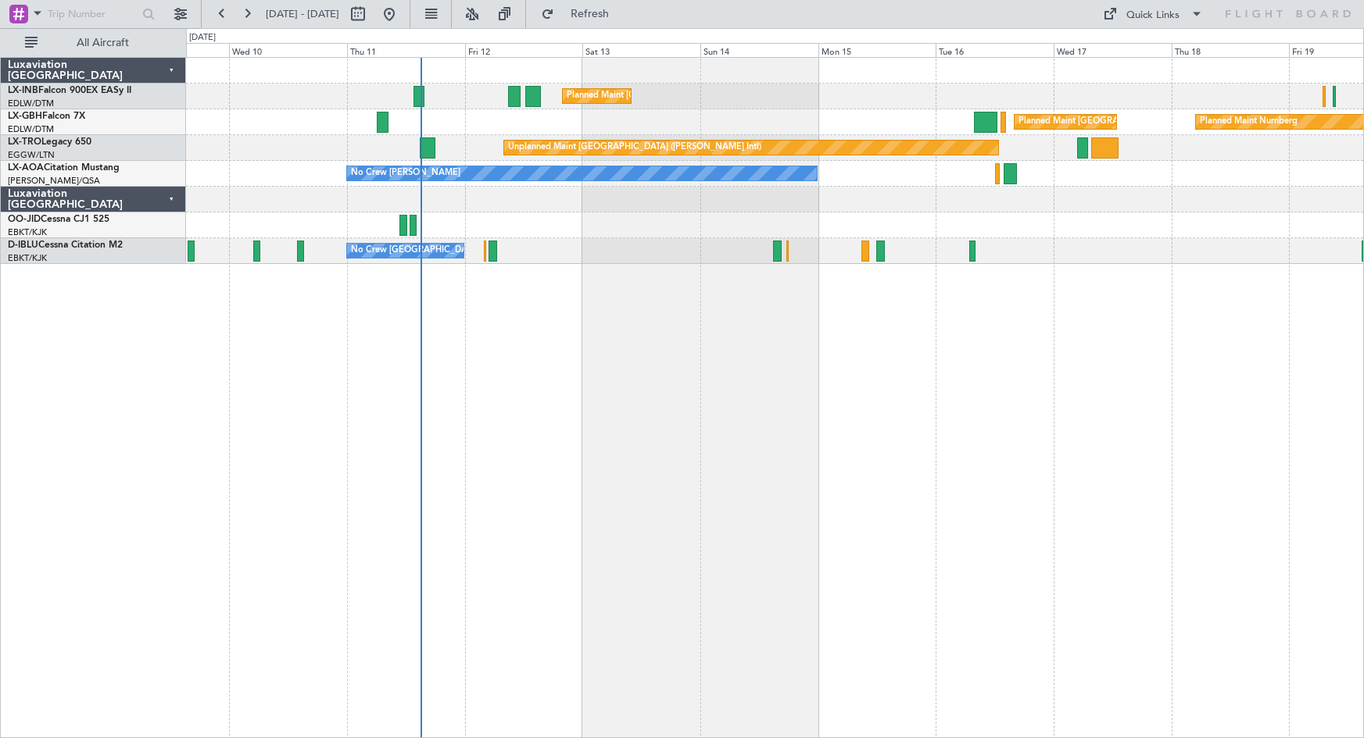
click at [705, 414] on div "Planned Maint [GEOGRAPHIC_DATA] ([GEOGRAPHIC_DATA]) Planned Maint Nurnberg Plan…" at bounding box center [775, 397] width 1178 height 681
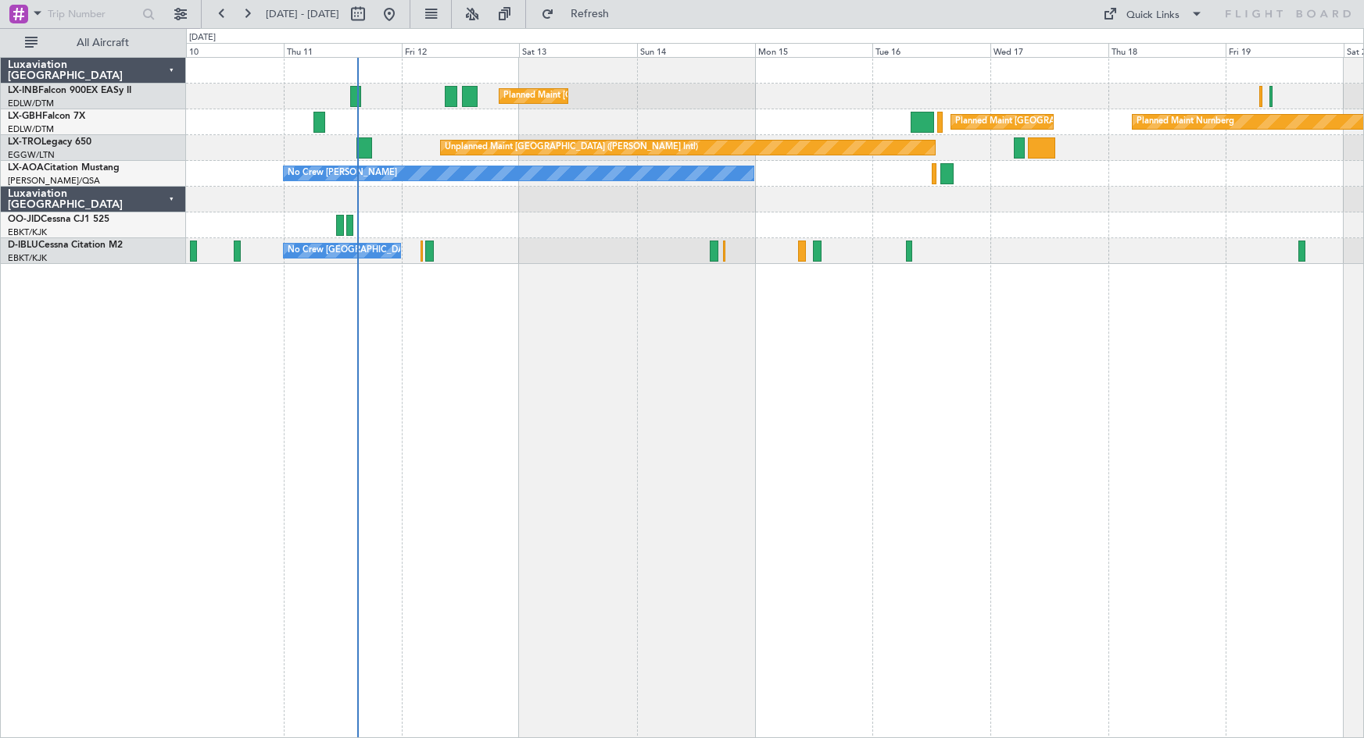
click at [492, 367] on div "Planned Maint [GEOGRAPHIC_DATA] ([GEOGRAPHIC_DATA]) Planned Maint Nurnberg Plan…" at bounding box center [775, 397] width 1178 height 681
click at [76, 236] on div "EBKT/KJK Kortrijk-[GEOGRAPHIC_DATA]" at bounding box center [96, 233] width 177 height 13
click at [81, 243] on link "D-IBLU Cessna Citation M2" at bounding box center [65, 245] width 115 height 9
click at [77, 243] on link "D-IBLU Cessna Citation M2" at bounding box center [65, 245] width 115 height 9
click at [85, 241] on link "D-IBLU Cessna Citation M2" at bounding box center [65, 245] width 115 height 9
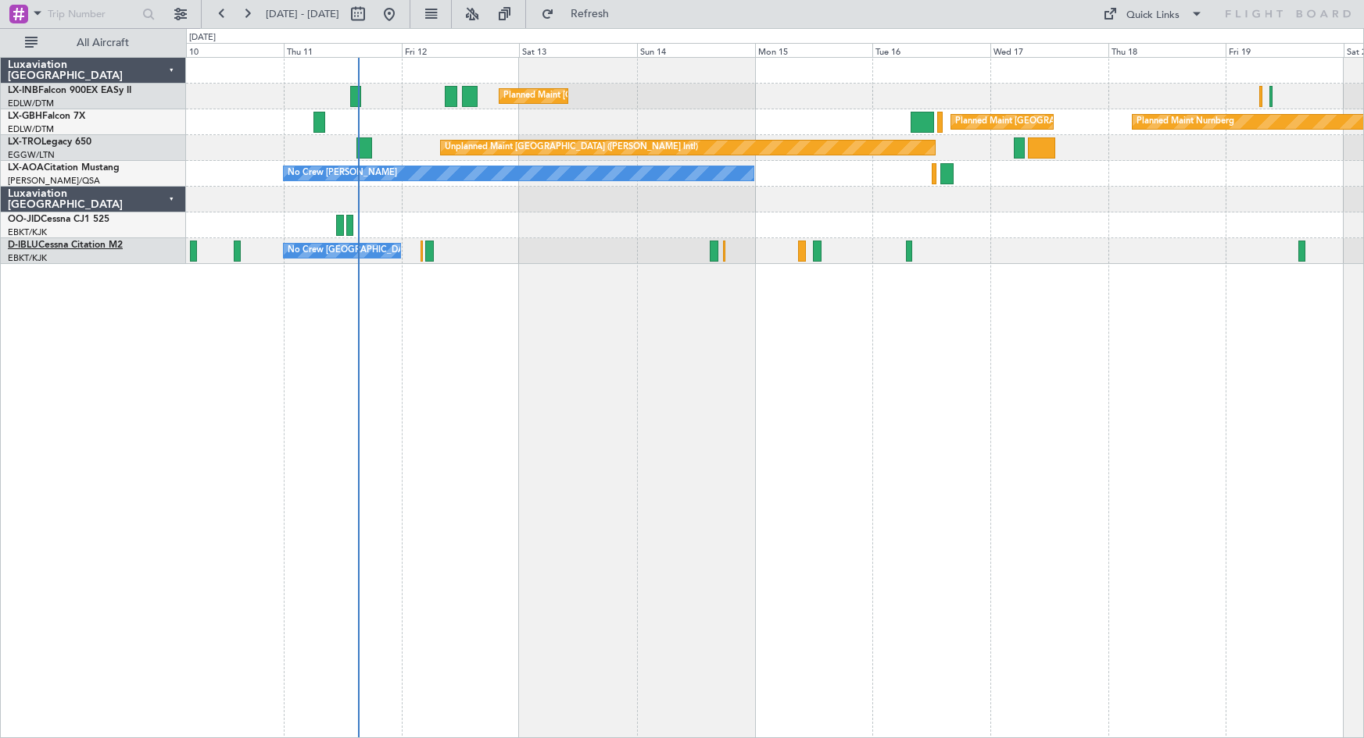
click at [113, 250] on link "D-IBLU Cessna Citation M2" at bounding box center [65, 245] width 115 height 9
click at [623, 13] on span "Refresh" at bounding box center [590, 14] width 66 height 11
click at [402, 14] on button at bounding box center [389, 14] width 25 height 25
